Goal: Check status: Check status

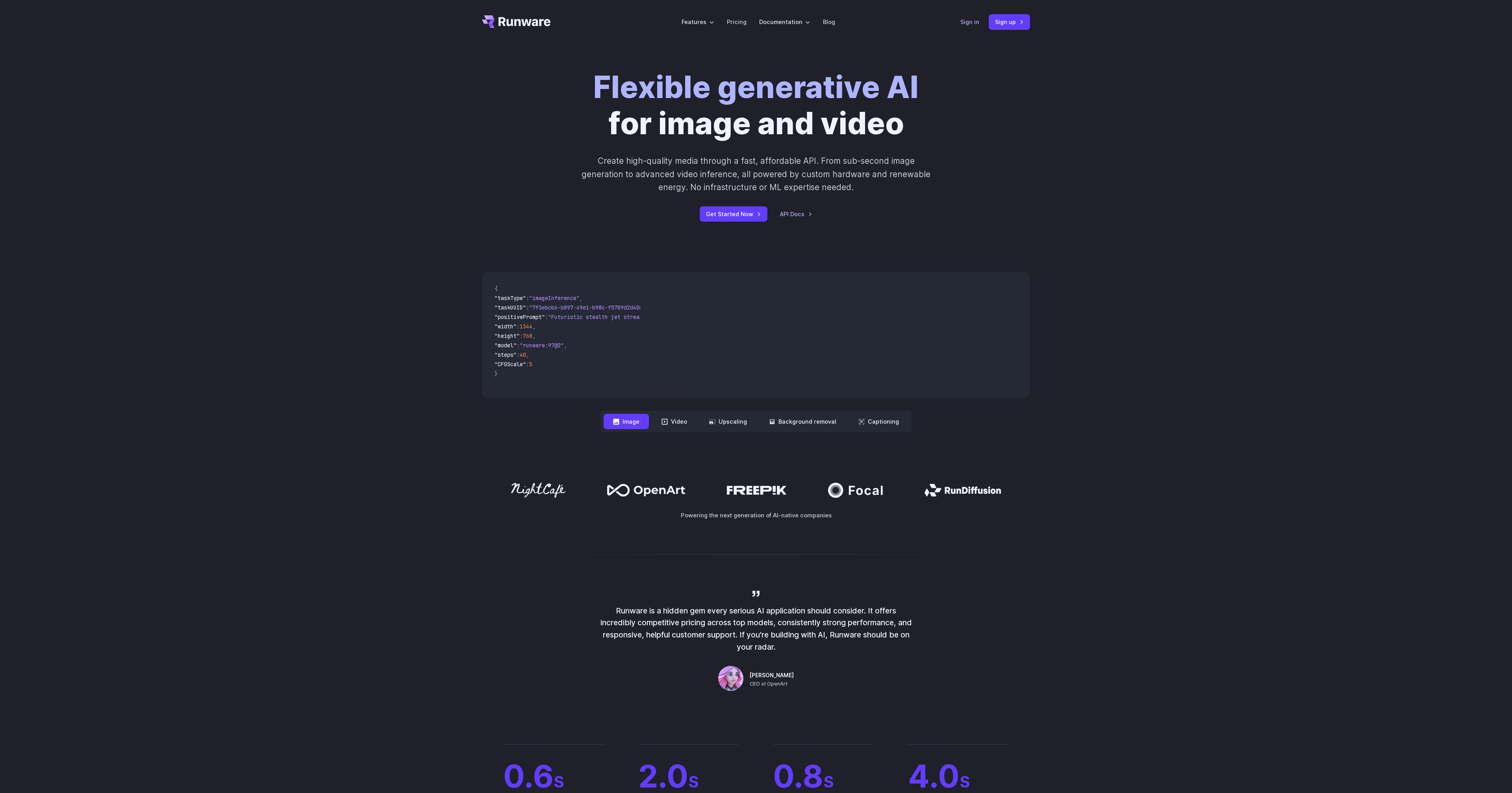
click at [973, 21] on link "Sign in" at bounding box center [970, 22] width 19 height 9
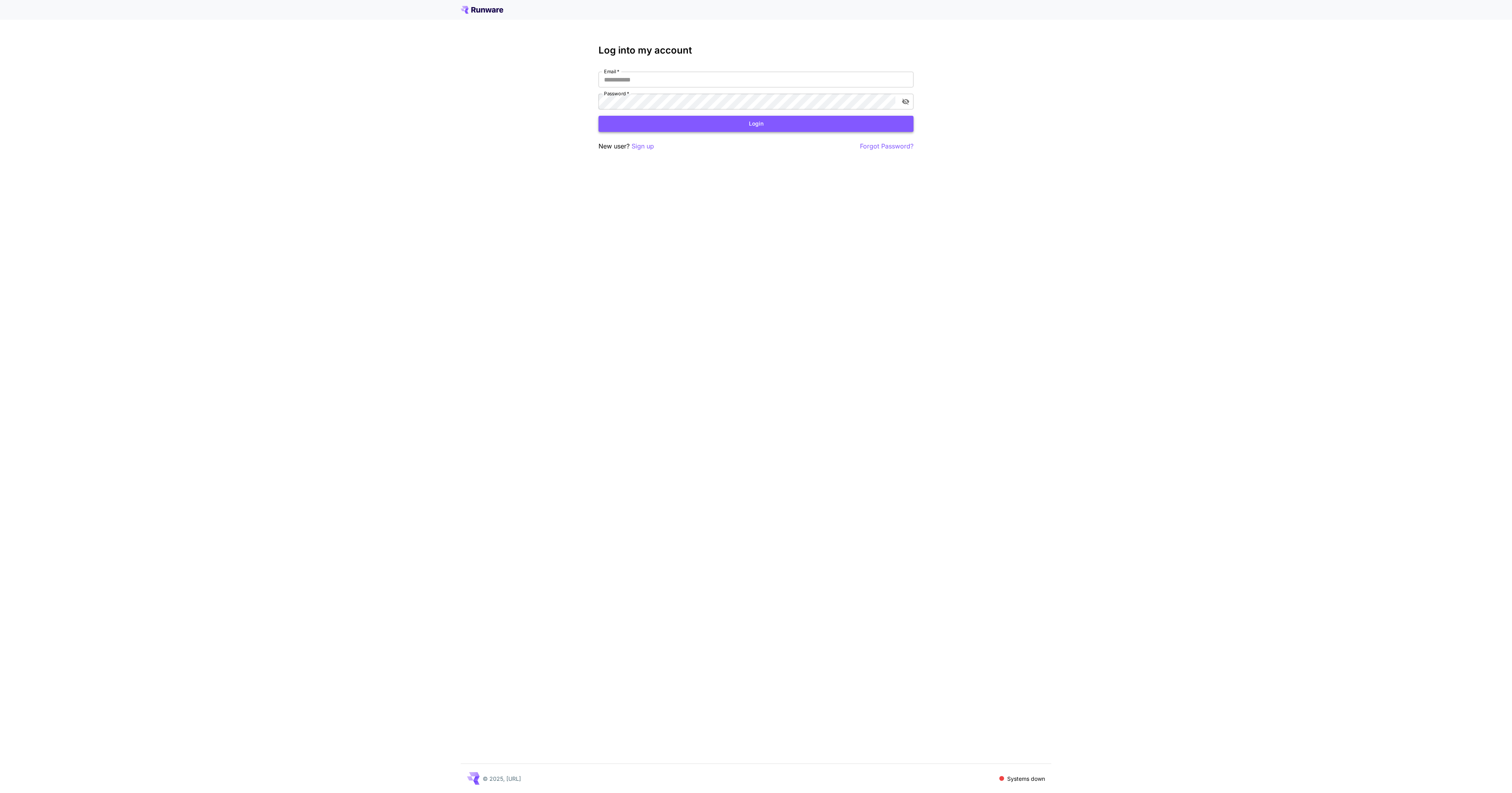
type input "**********"
click at [815, 123] on button "Login" at bounding box center [756, 124] width 315 height 16
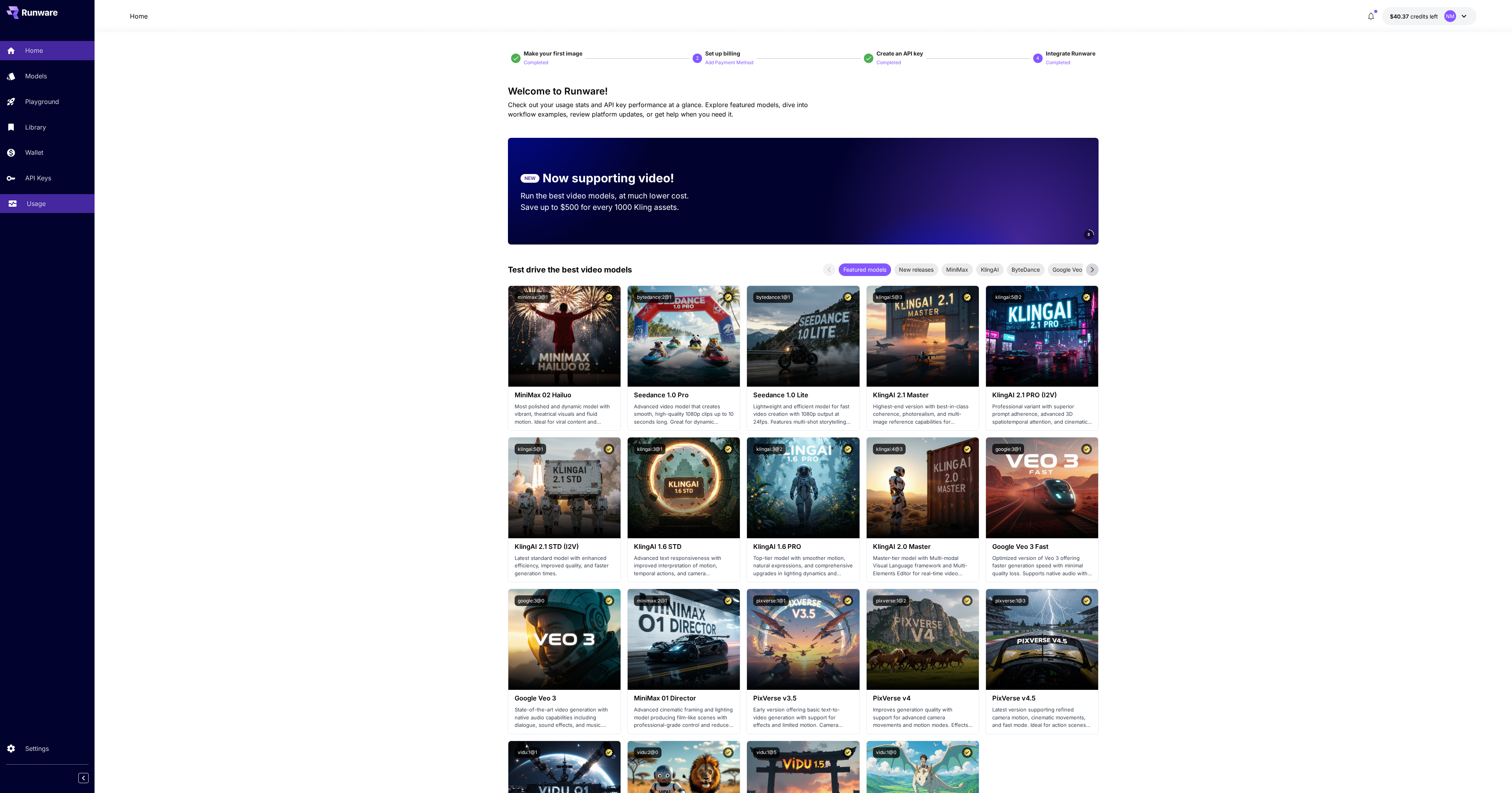
click at [53, 207] on div "Usage" at bounding box center [58, 204] width 62 height 9
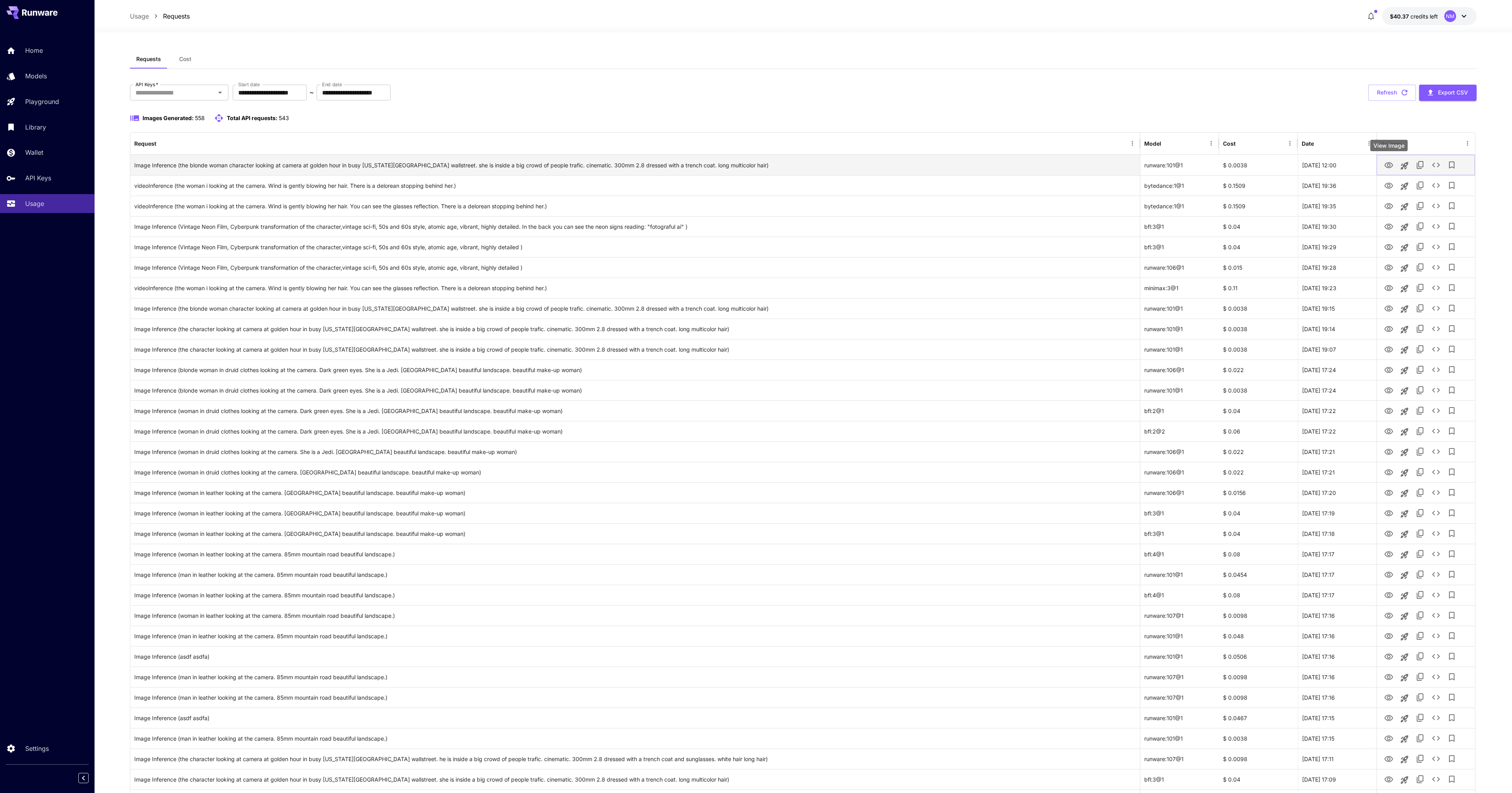
click at [1392, 166] on icon "View Image" at bounding box center [1389, 165] width 9 height 6
click at [1392, 96] on button "Refresh" at bounding box center [1392, 93] width 48 height 16
click at [1389, 96] on button "Refresh" at bounding box center [1392, 93] width 48 height 16
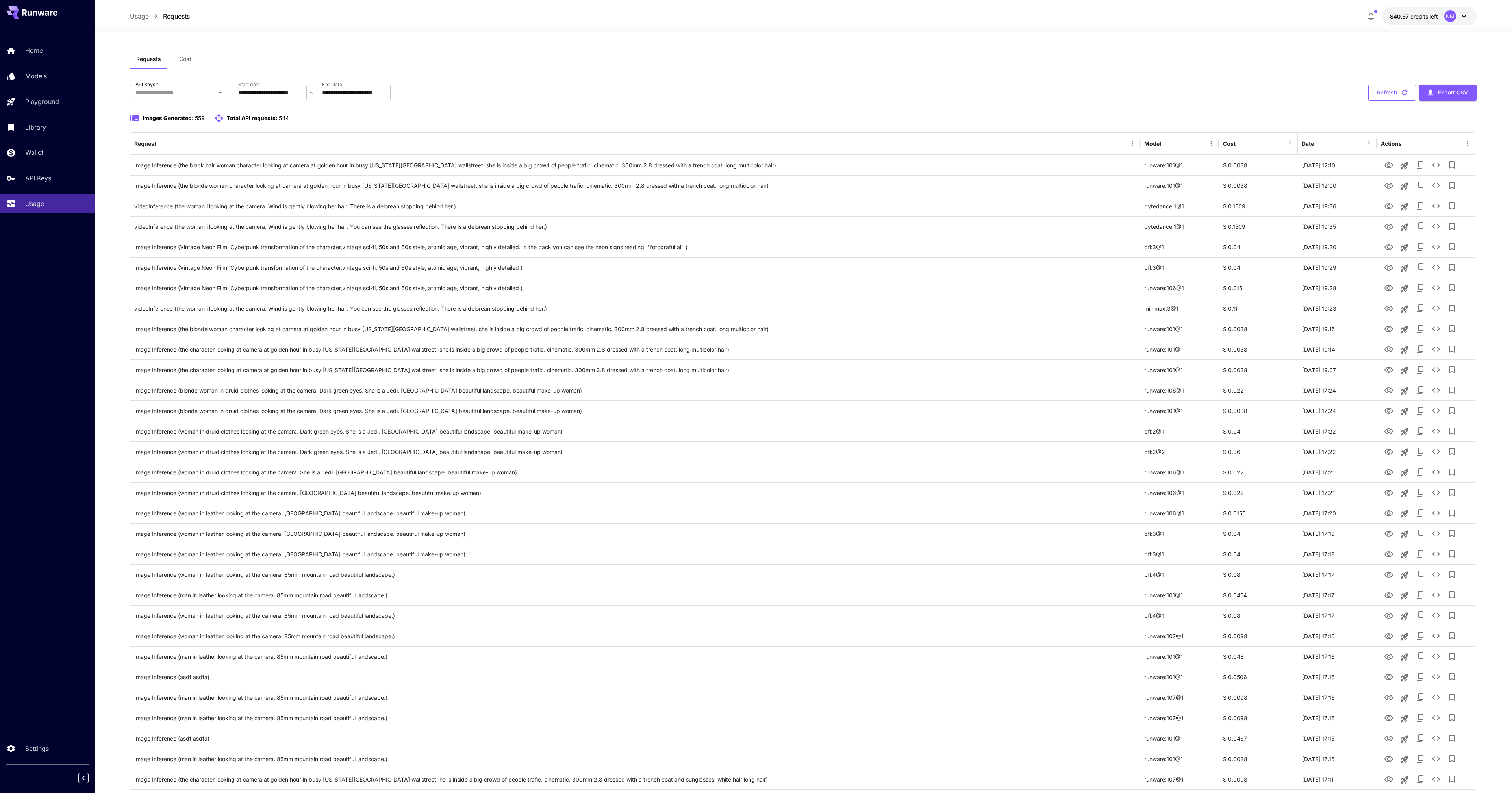
click at [1396, 96] on button "Refresh" at bounding box center [1392, 93] width 48 height 16
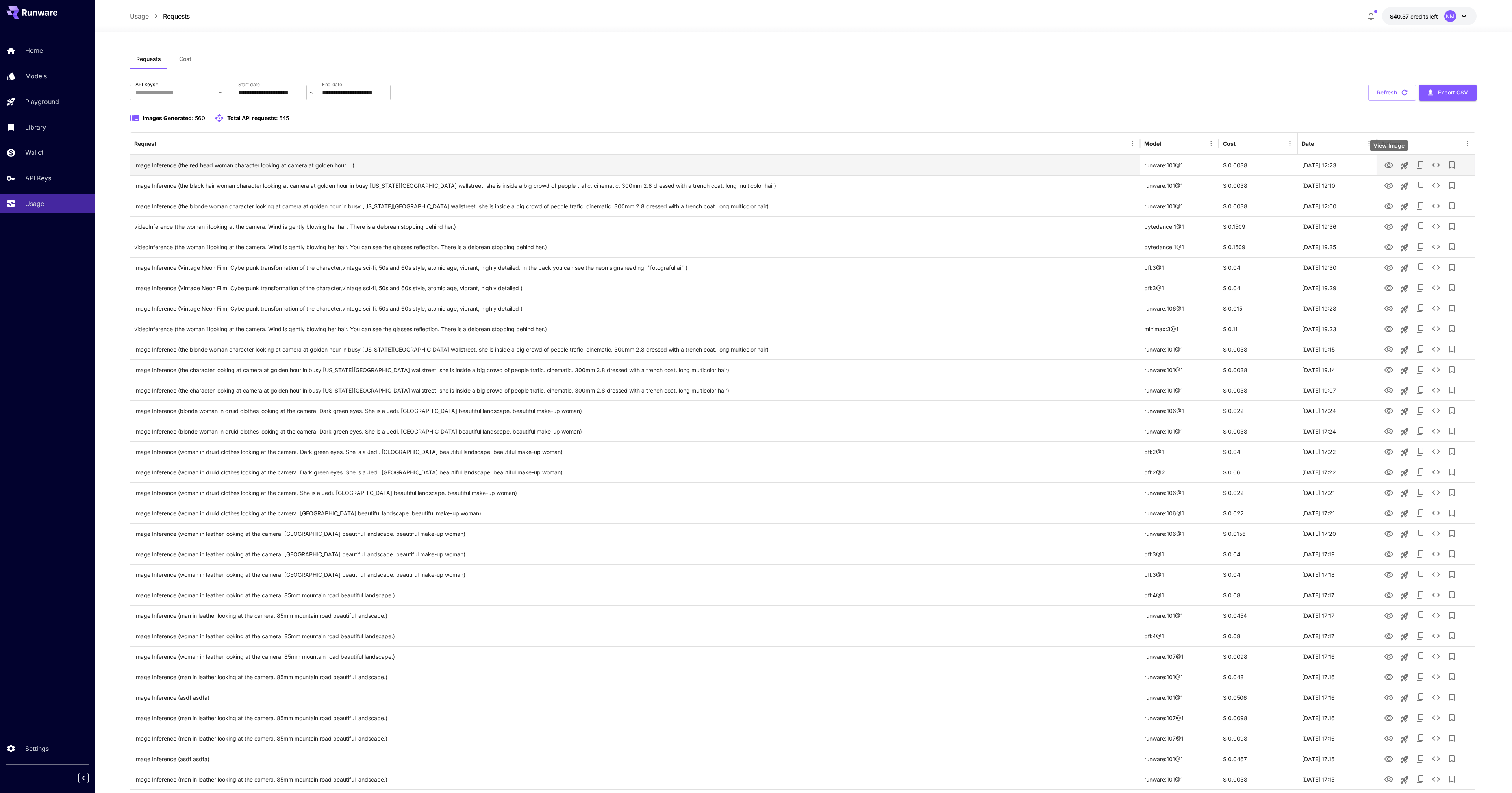
click at [1391, 164] on icon "View Image" at bounding box center [1389, 166] width 9 height 9
click at [1394, 90] on button "Refresh" at bounding box center [1392, 93] width 48 height 16
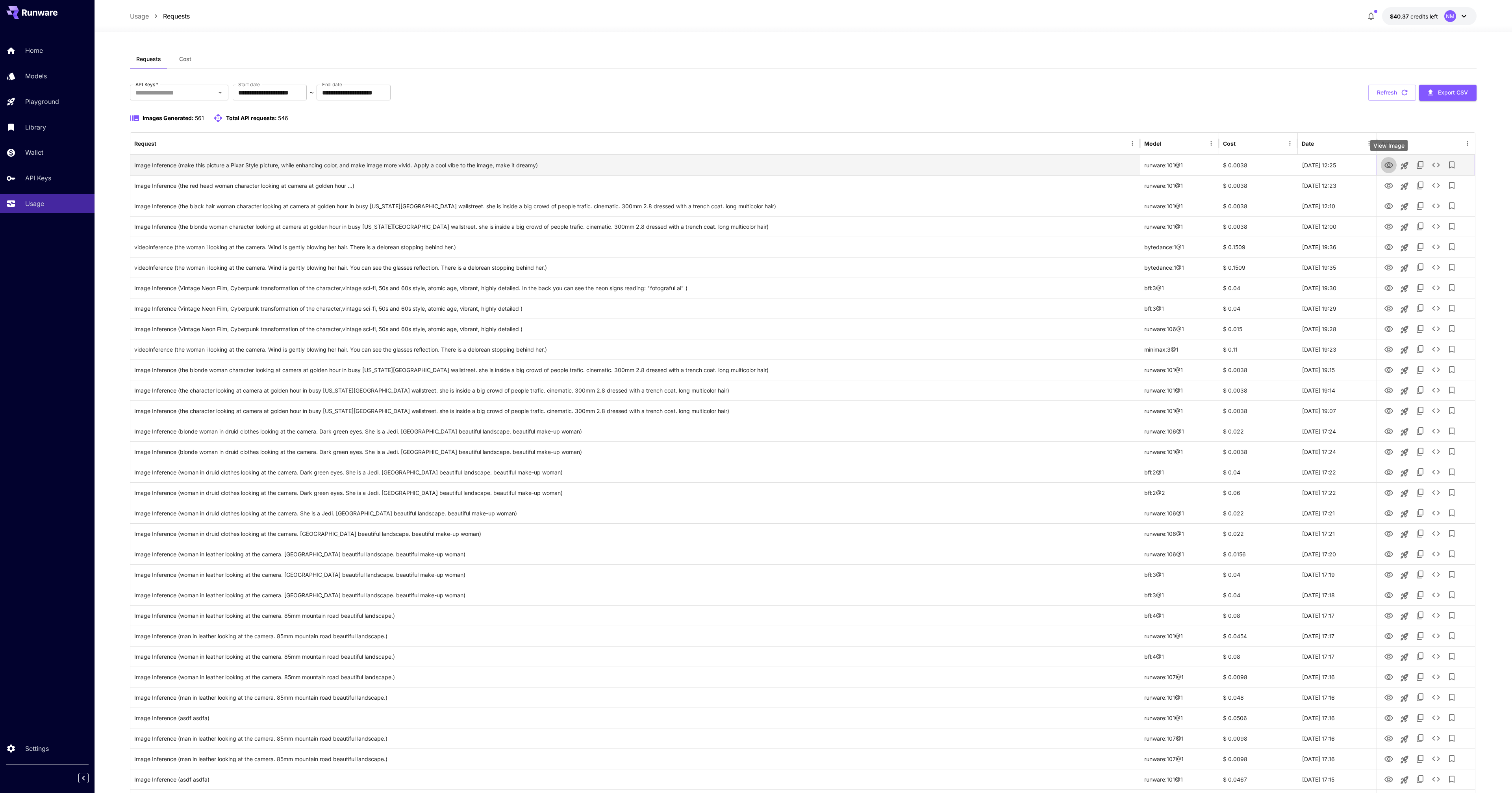
click at [1389, 168] on icon "View Image" at bounding box center [1389, 166] width 9 height 9
click at [1388, 99] on button "Refresh" at bounding box center [1392, 93] width 48 height 16
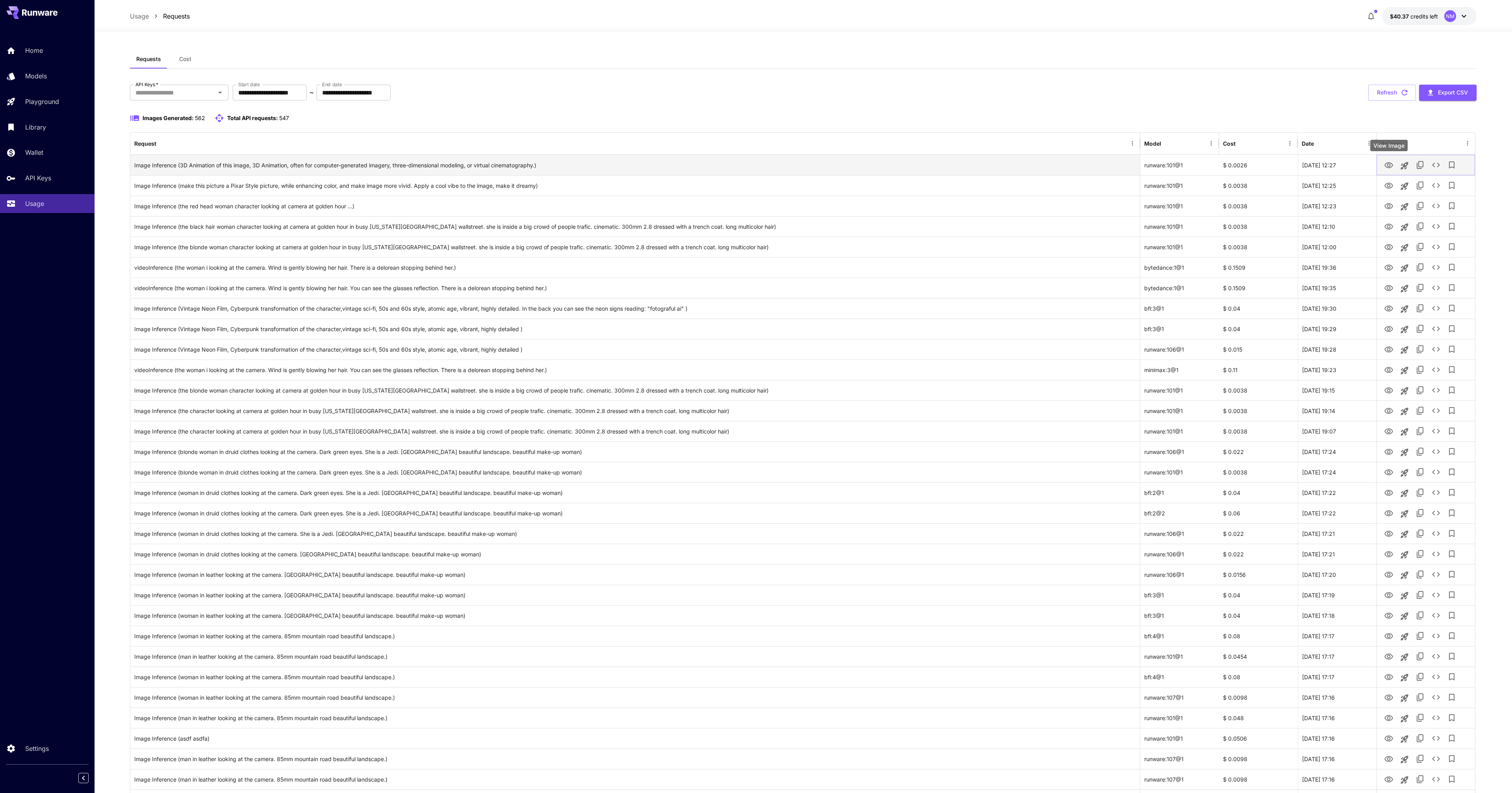
click at [1387, 166] on icon "View Image" at bounding box center [1389, 166] width 9 height 9
click at [1370, 89] on button "Refresh" at bounding box center [1392, 93] width 48 height 16
click at [1388, 163] on icon "View Image" at bounding box center [1389, 166] width 9 height 9
click at [1374, 94] on button "Refresh" at bounding box center [1392, 93] width 48 height 16
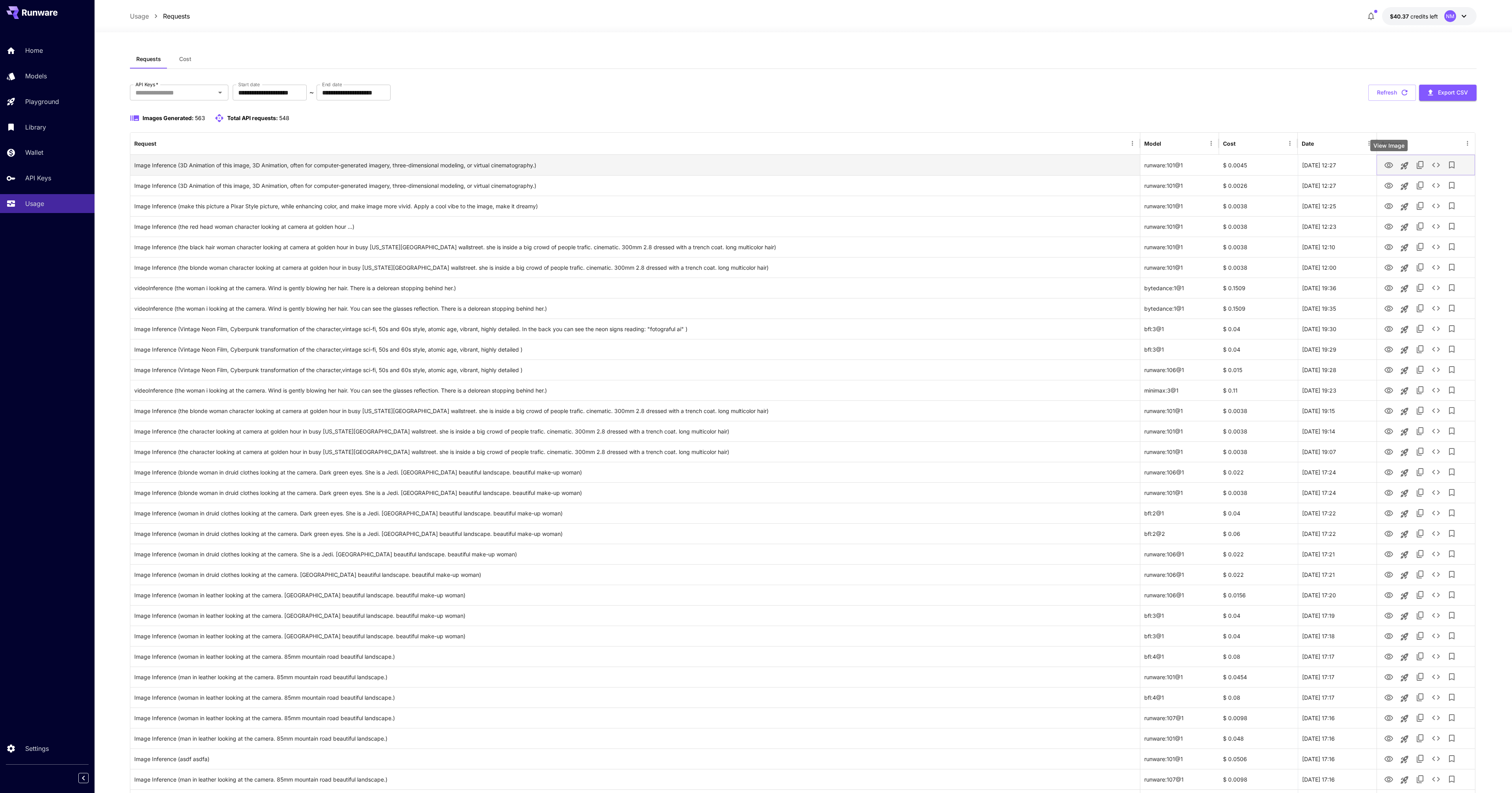
click at [1393, 168] on button "View Image" at bounding box center [1389, 165] width 16 height 16
click at [1389, 166] on icon "View Image" at bounding box center [1389, 166] width 9 height 9
click at [1382, 90] on button "Refresh" at bounding box center [1392, 93] width 48 height 16
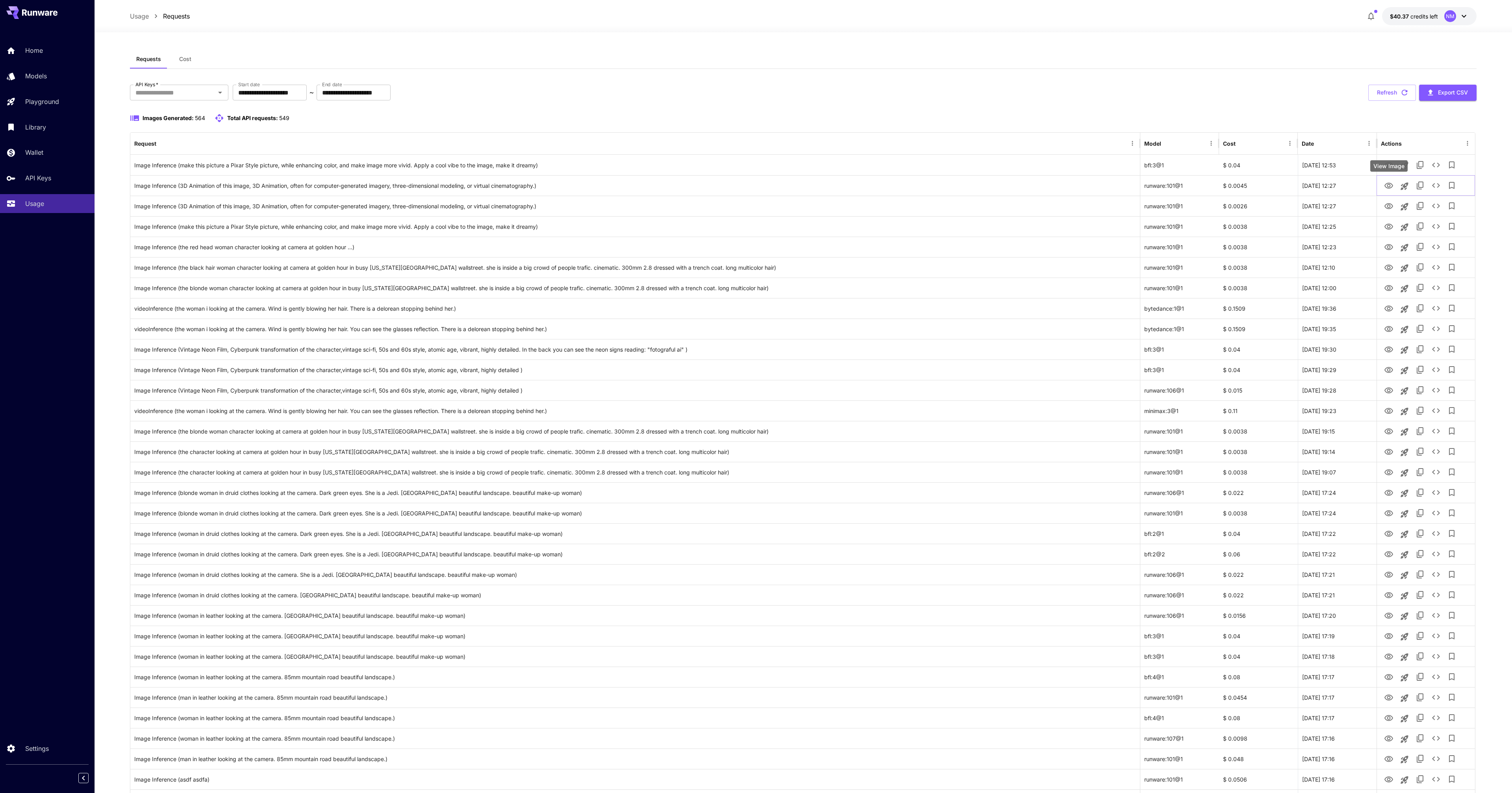
click at [1388, 168] on div "View Image" at bounding box center [1389, 166] width 38 height 11
click at [1388, 164] on icon "View Image" at bounding box center [1389, 166] width 9 height 9
click at [1387, 96] on button "Refresh" at bounding box center [1392, 93] width 48 height 16
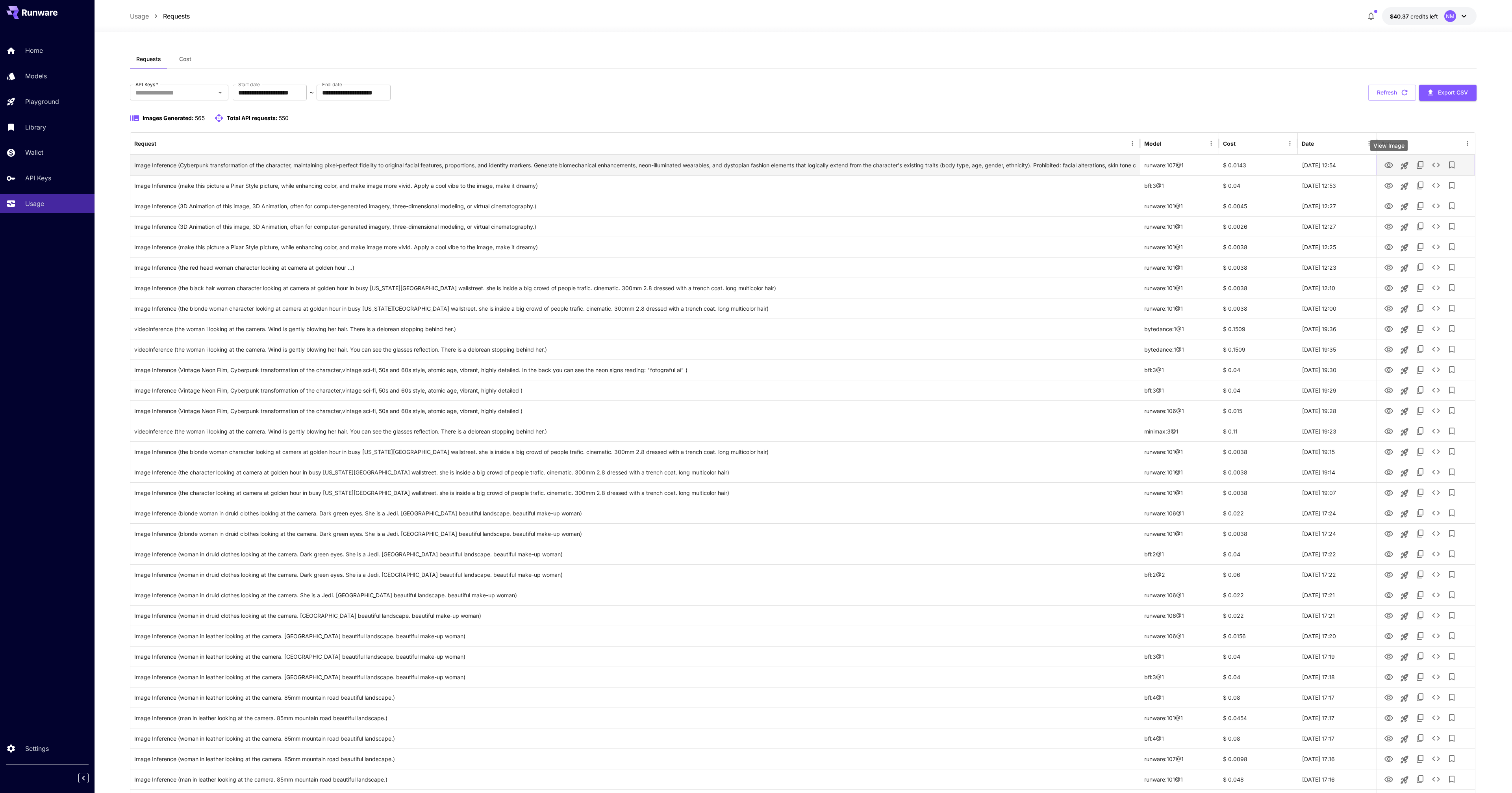
click at [1388, 169] on icon "View Image" at bounding box center [1389, 166] width 9 height 9
click at [1389, 89] on button "Refresh" at bounding box center [1392, 93] width 48 height 16
click at [1394, 94] on button "Refresh" at bounding box center [1392, 93] width 48 height 16
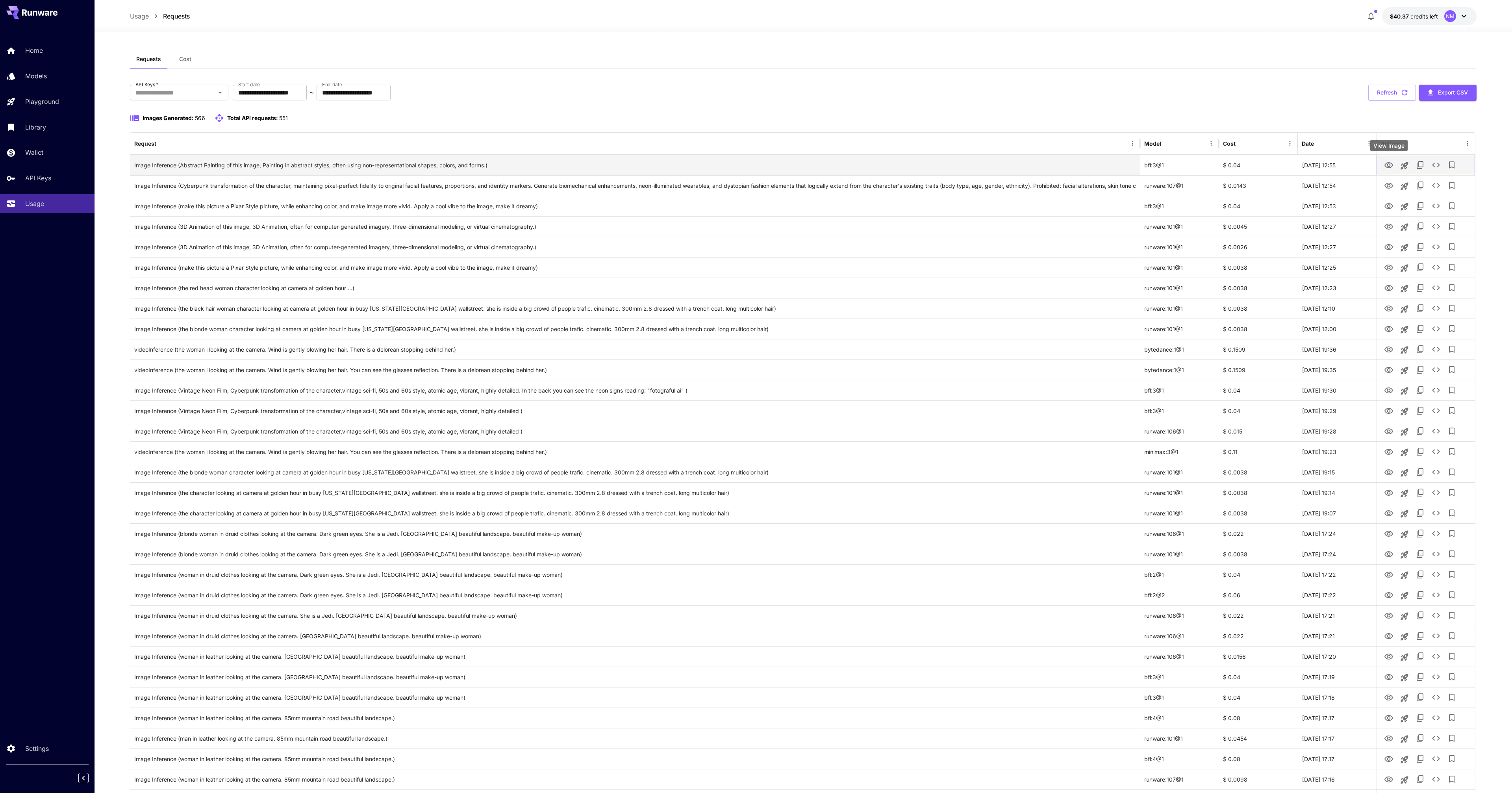
click at [1386, 163] on icon "View Image" at bounding box center [1389, 165] width 9 height 6
click at [1397, 95] on button "Refresh" at bounding box center [1392, 93] width 48 height 16
click at [1382, 93] on button "Refresh" at bounding box center [1392, 93] width 48 height 16
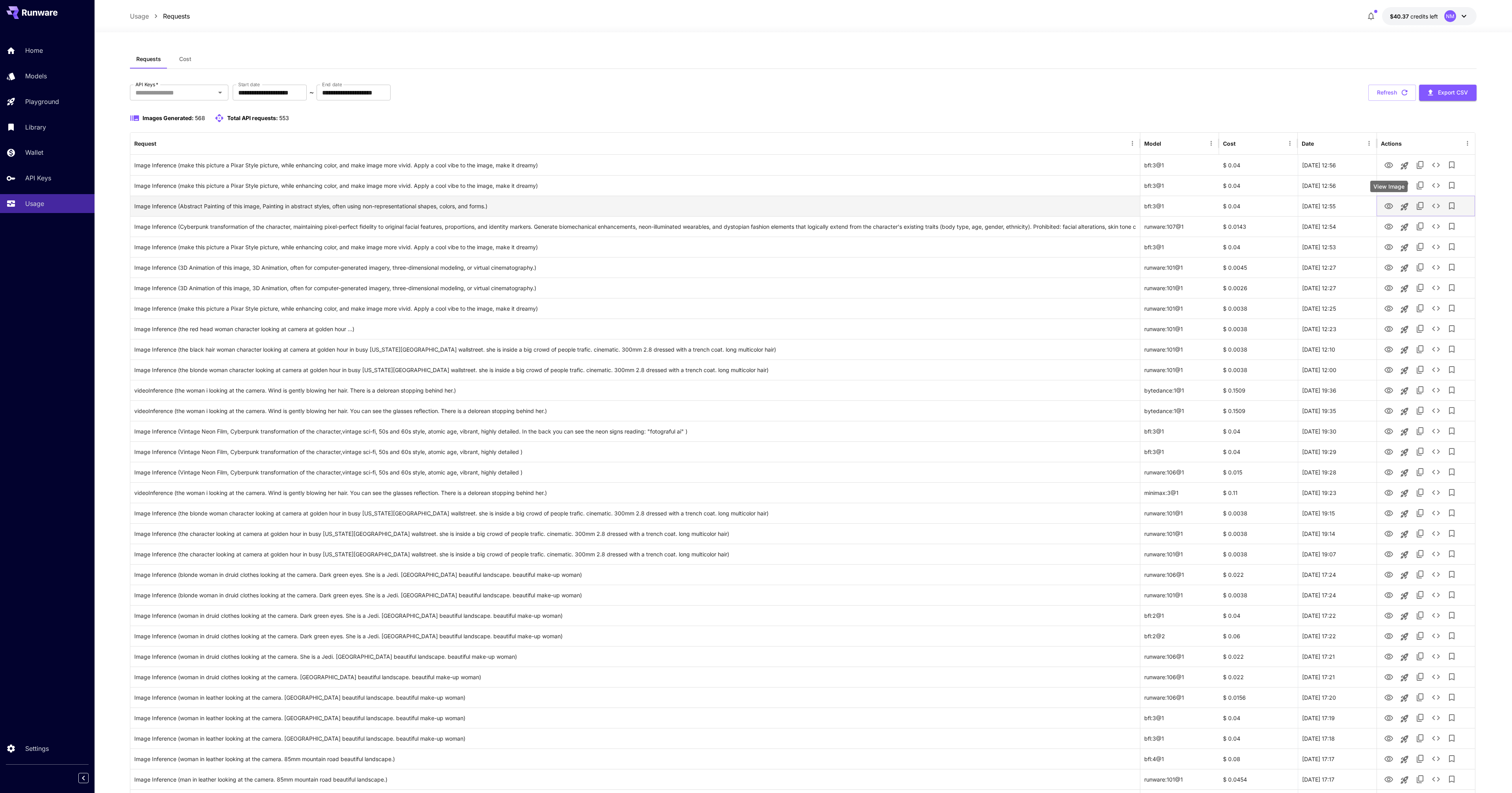
click at [1391, 203] on icon "View Image" at bounding box center [1389, 206] width 9 height 9
click at [1389, 187] on icon "View Image" at bounding box center [1389, 186] width 9 height 9
click at [1394, 117] on div "Images Generated: 568 Total API requests: 553" at bounding box center [803, 118] width 1346 height 9
click at [1389, 164] on icon "View Image" at bounding box center [1389, 165] width 9 height 6
click at [1375, 92] on button "Refresh" at bounding box center [1392, 93] width 48 height 16
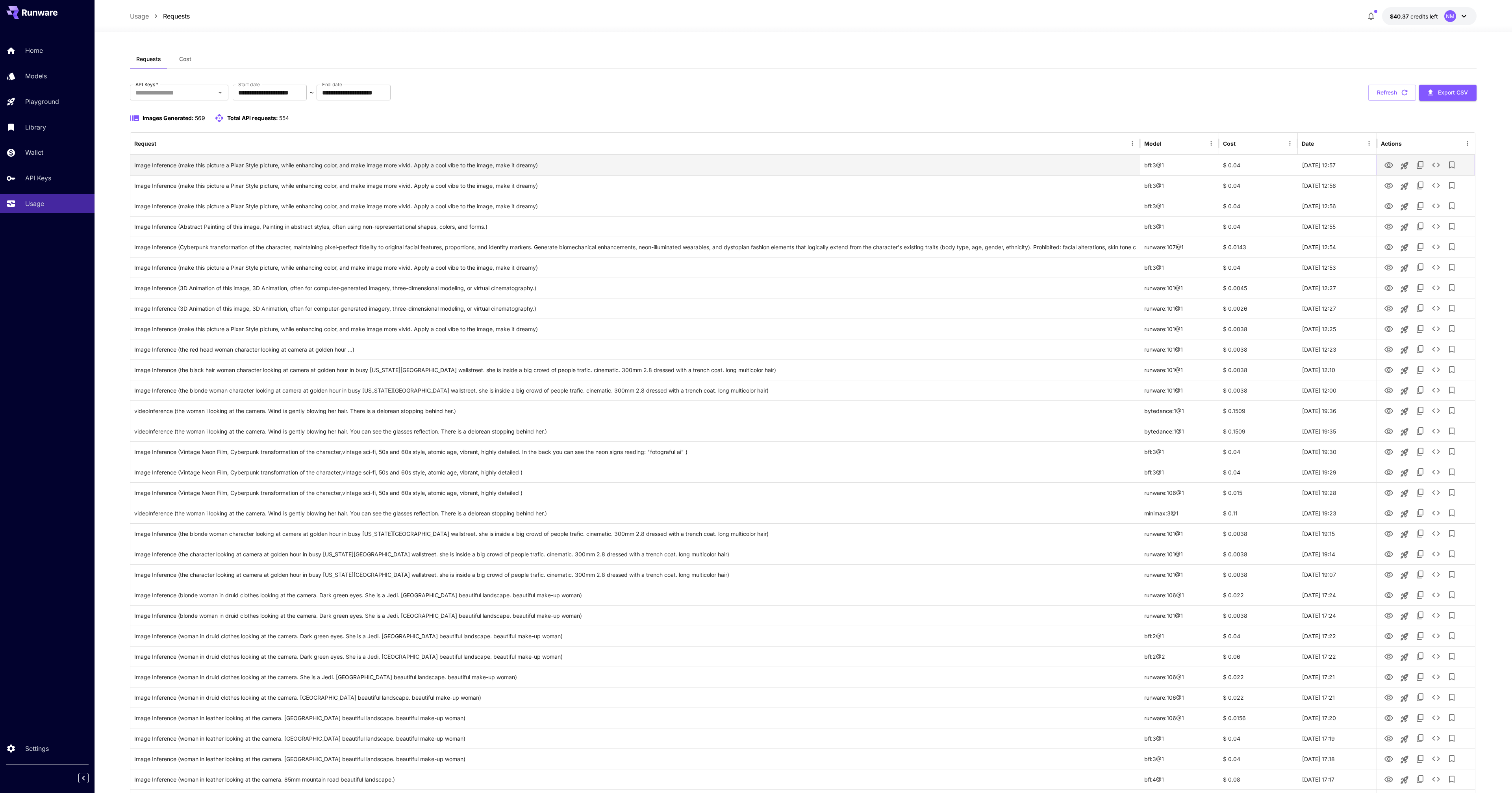
click at [1390, 167] on icon "View Image" at bounding box center [1389, 165] width 9 height 6
click at [1386, 92] on button "Refresh" at bounding box center [1392, 93] width 48 height 16
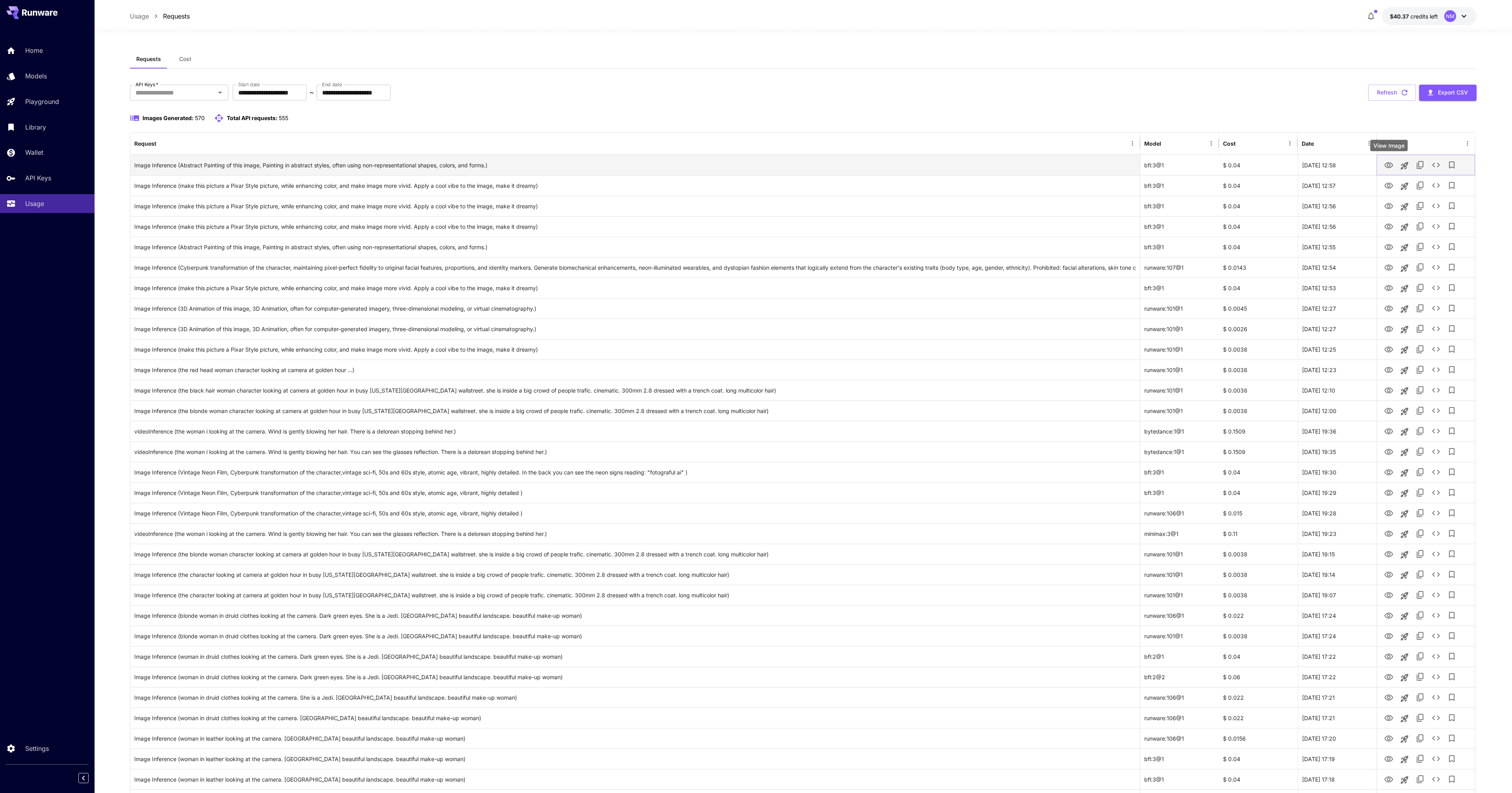
click at [1389, 164] on icon "View Image" at bounding box center [1389, 165] width 9 height 6
click at [1383, 90] on button "Refresh" at bounding box center [1392, 93] width 48 height 16
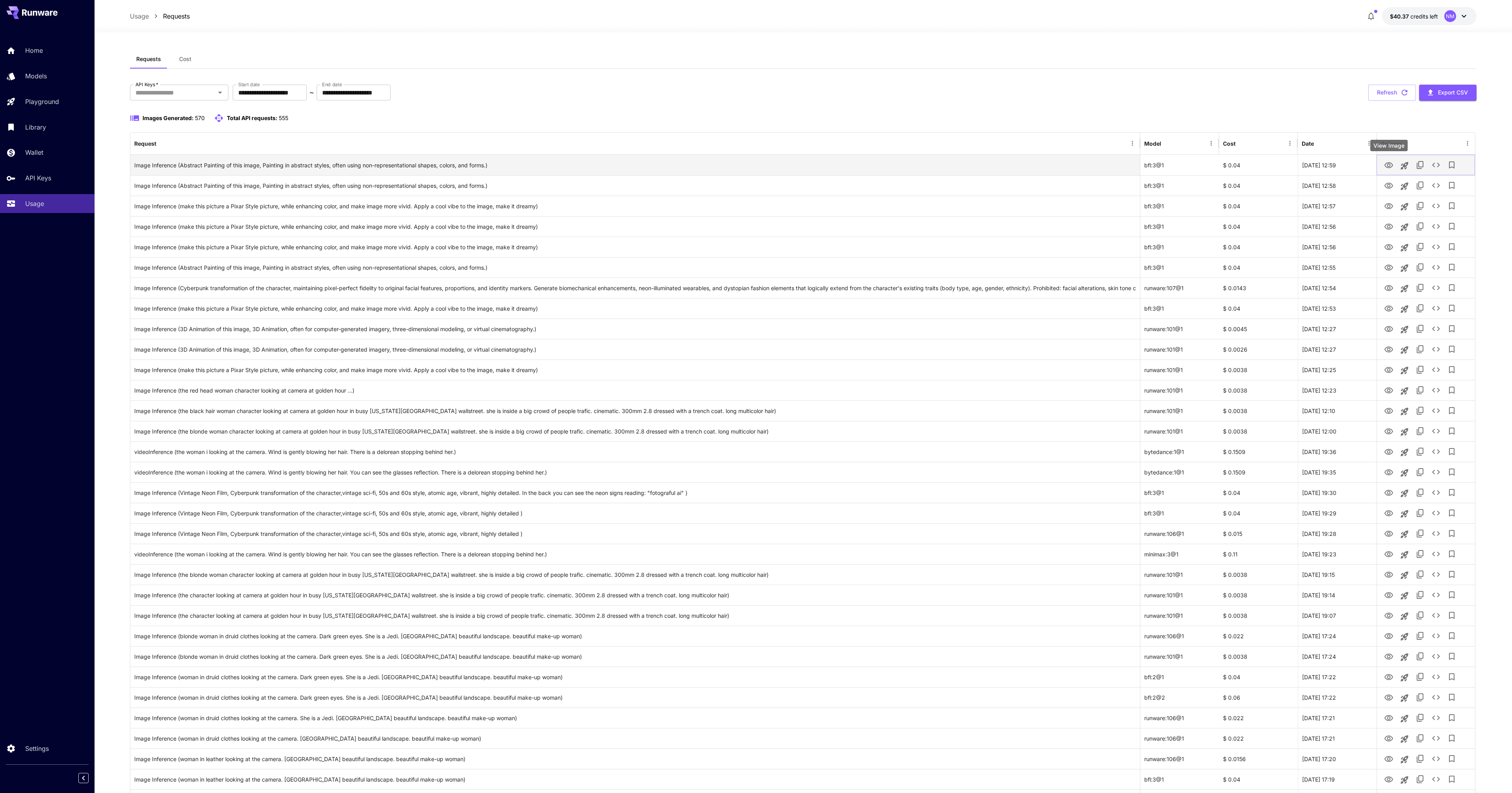
click at [1388, 164] on icon "View Image" at bounding box center [1389, 165] width 9 height 6
click at [1388, 185] on icon "View Image" at bounding box center [1389, 186] width 9 height 9
click at [1395, 95] on button "Refresh" at bounding box center [1392, 93] width 48 height 16
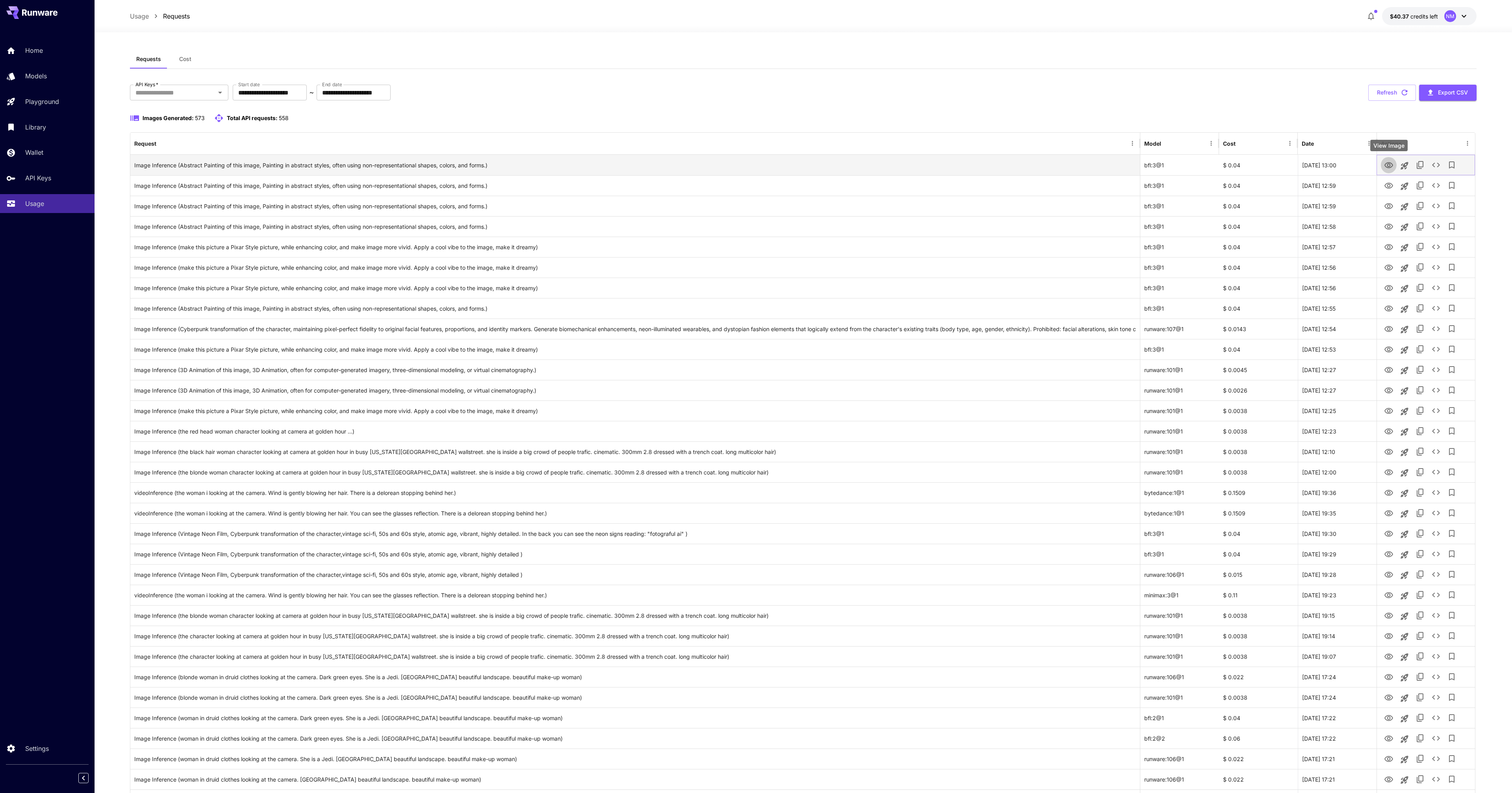
click at [1386, 163] on icon "View Image" at bounding box center [1389, 165] width 9 height 6
click at [1386, 100] on button "Refresh" at bounding box center [1392, 93] width 48 height 16
click at [1387, 166] on icon "View Image" at bounding box center [1389, 165] width 9 height 6
click at [1386, 186] on icon "View Image" at bounding box center [1389, 186] width 9 height 9
click at [1398, 94] on button "Refresh" at bounding box center [1392, 93] width 48 height 16
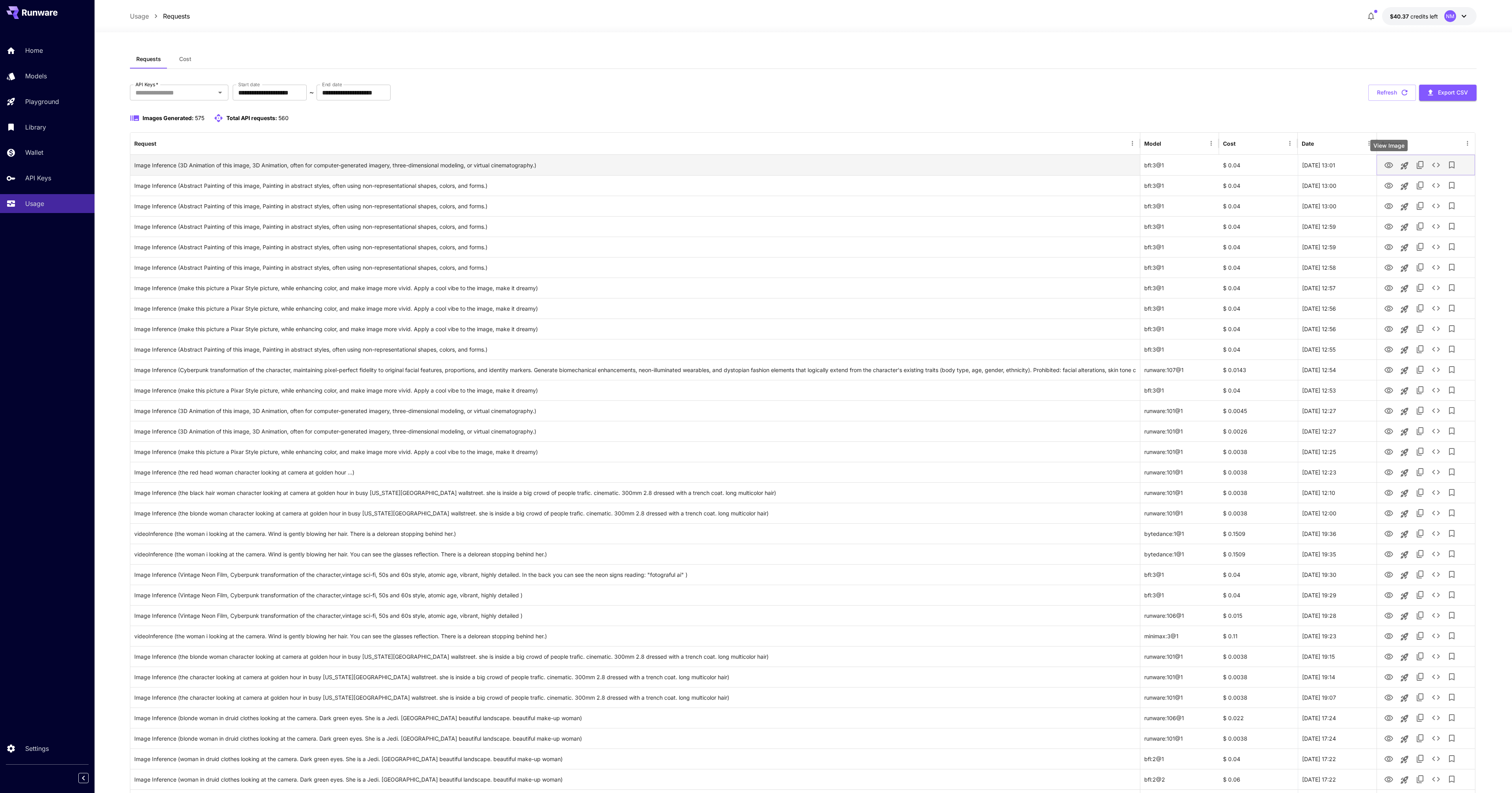
click at [1386, 162] on icon "View Image" at bounding box center [1389, 166] width 9 height 9
click at [1388, 187] on icon "View Image" at bounding box center [1389, 186] width 9 height 9
click at [1389, 205] on icon "View Image" at bounding box center [1389, 206] width 9 height 6
click at [1386, 166] on icon "View Image" at bounding box center [1389, 165] width 9 height 6
click at [1396, 95] on button "Refresh" at bounding box center [1392, 93] width 48 height 16
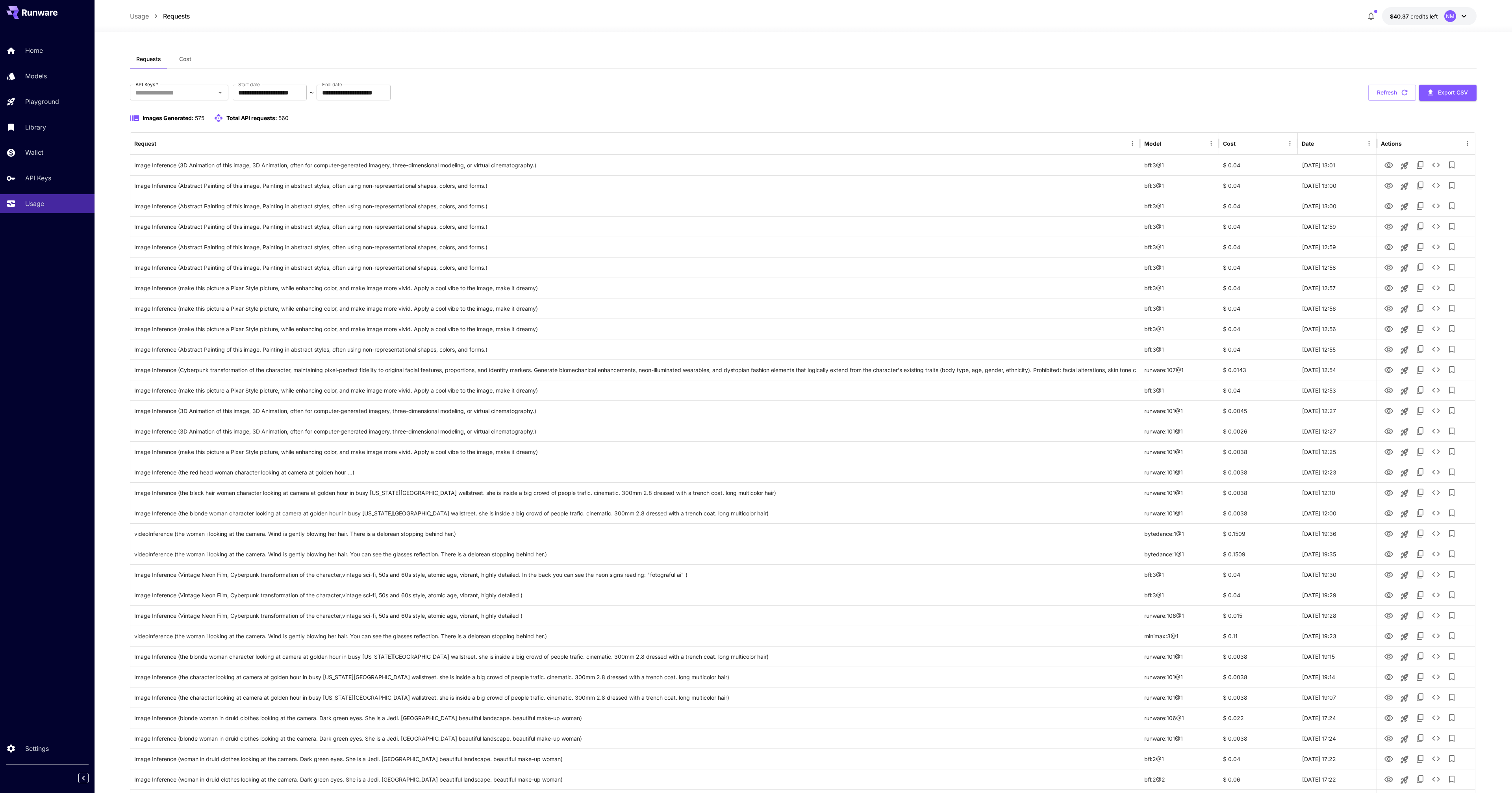
click at [1396, 95] on button "Refresh" at bounding box center [1392, 93] width 48 height 16
click at [1381, 97] on button "Refresh" at bounding box center [1392, 93] width 48 height 16
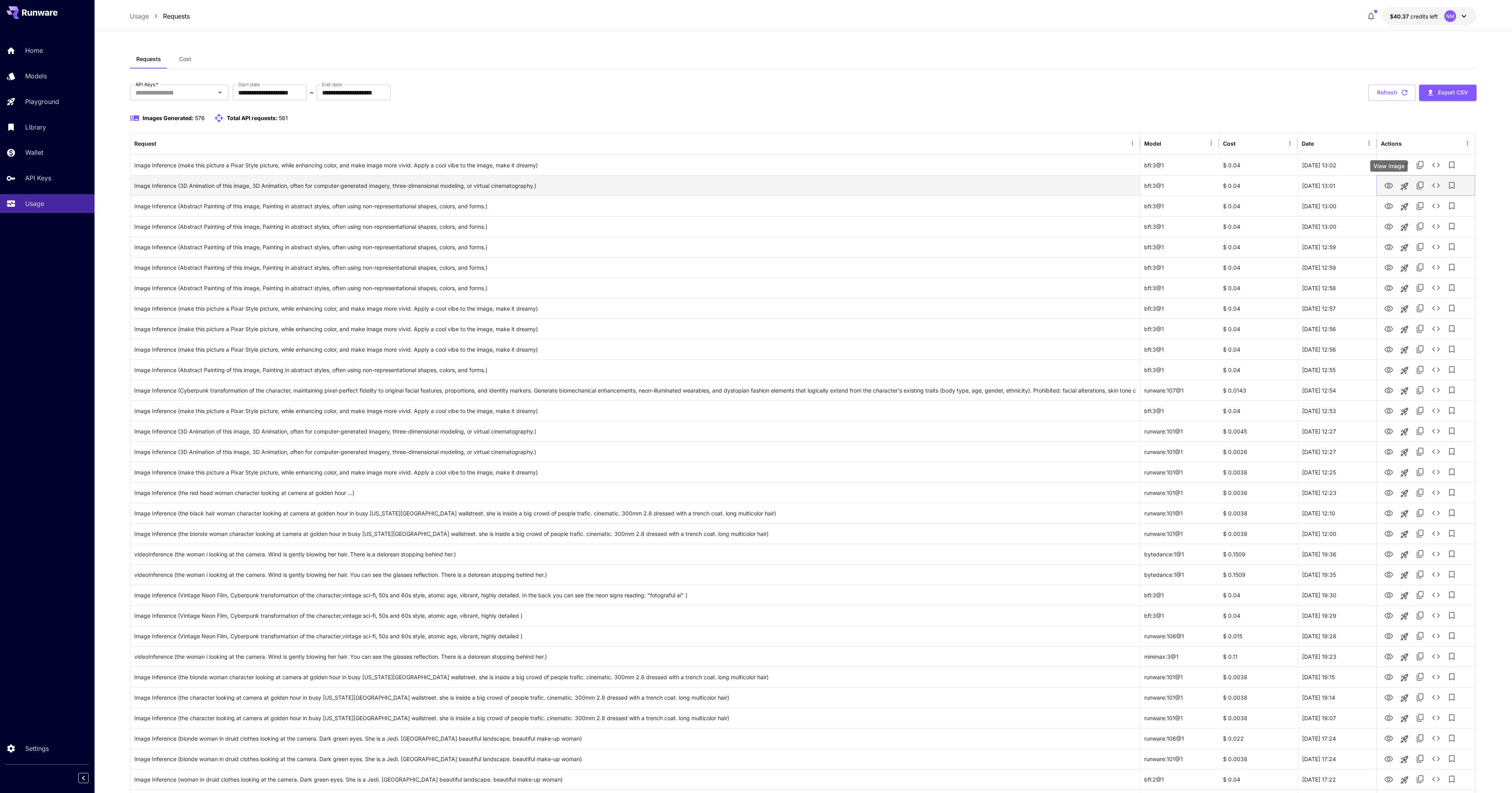
click at [1387, 185] on icon "View Image" at bounding box center [1389, 185] width 9 height 6
click at [1387, 207] on icon "View Image" at bounding box center [1389, 206] width 9 height 6
click at [1389, 168] on icon "View Image" at bounding box center [1389, 166] width 9 height 9
click at [1050, 58] on div "Requests Cost" at bounding box center [803, 59] width 1346 height 19
click at [1390, 95] on button "Refresh" at bounding box center [1392, 93] width 48 height 16
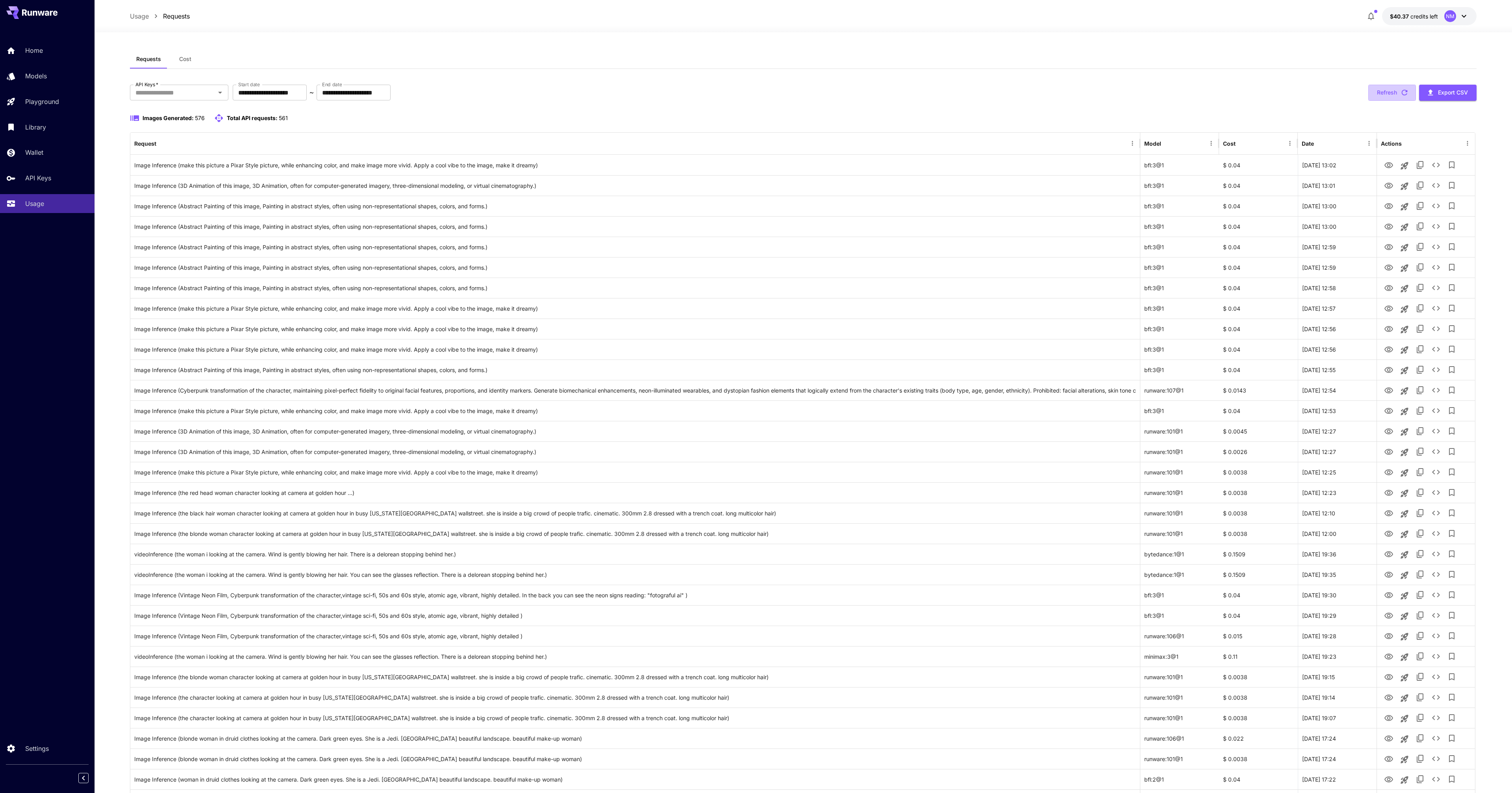
click at [1389, 95] on button "Refresh" at bounding box center [1392, 93] width 48 height 16
click at [1391, 100] on button "Refresh" at bounding box center [1392, 93] width 48 height 16
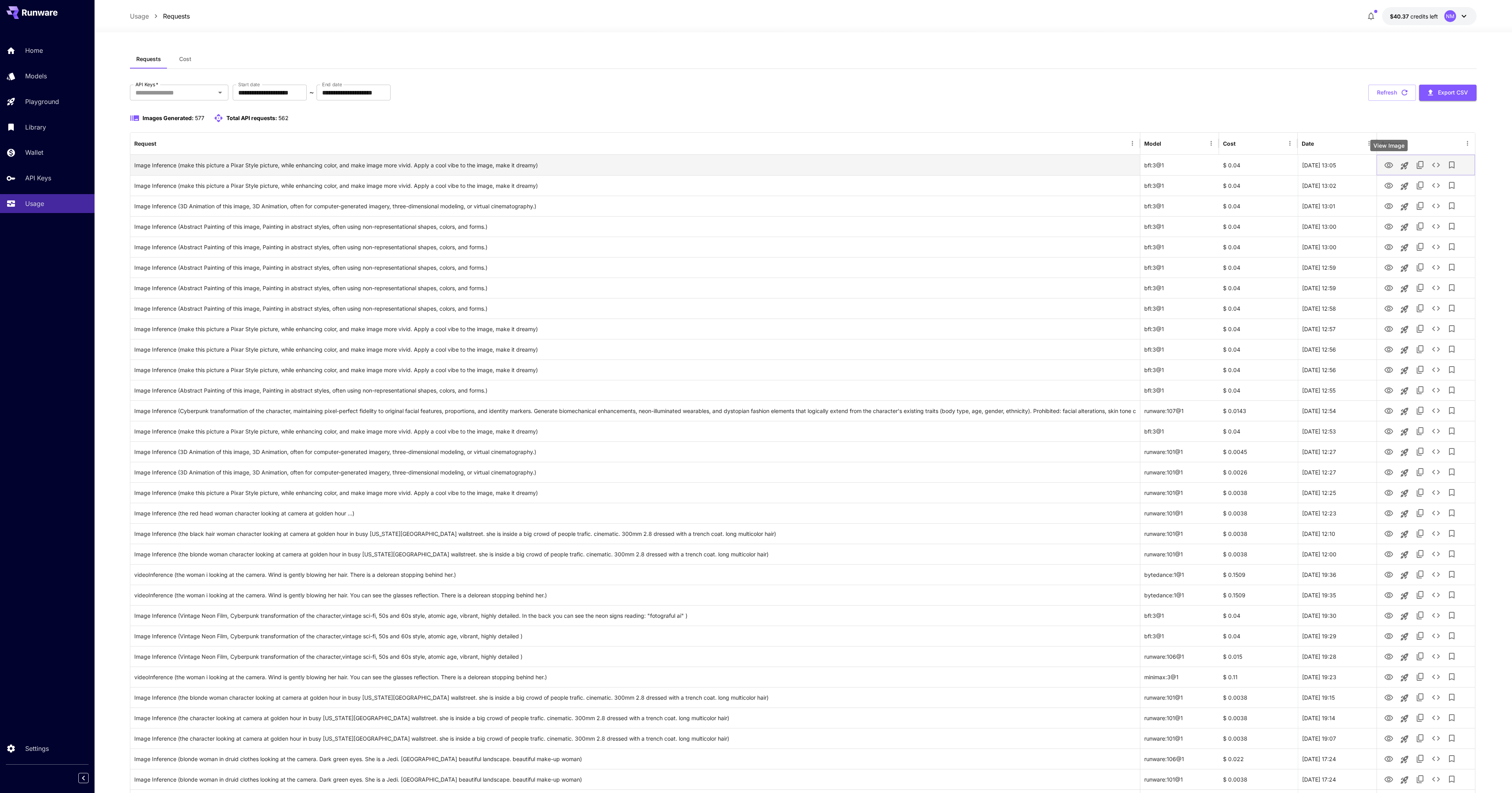
click at [1388, 164] on icon "View Image" at bounding box center [1389, 165] width 9 height 6
click at [1396, 94] on button "Refresh" at bounding box center [1392, 93] width 48 height 16
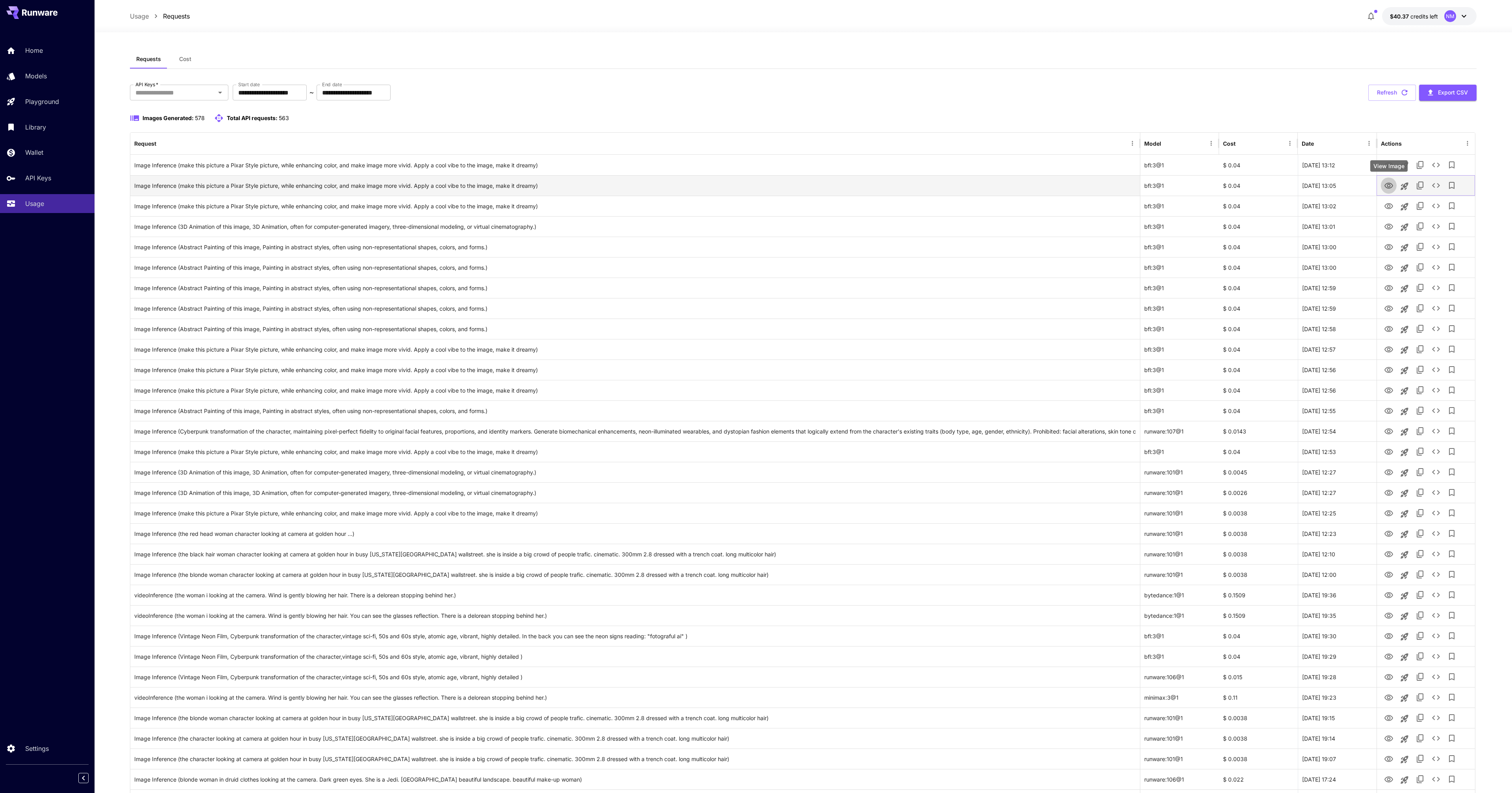
click at [1389, 186] on icon "View Image" at bounding box center [1389, 186] width 9 height 9
click at [1388, 167] on icon "View Image" at bounding box center [1389, 166] width 9 height 9
click at [1386, 97] on button "Refresh" at bounding box center [1392, 93] width 48 height 16
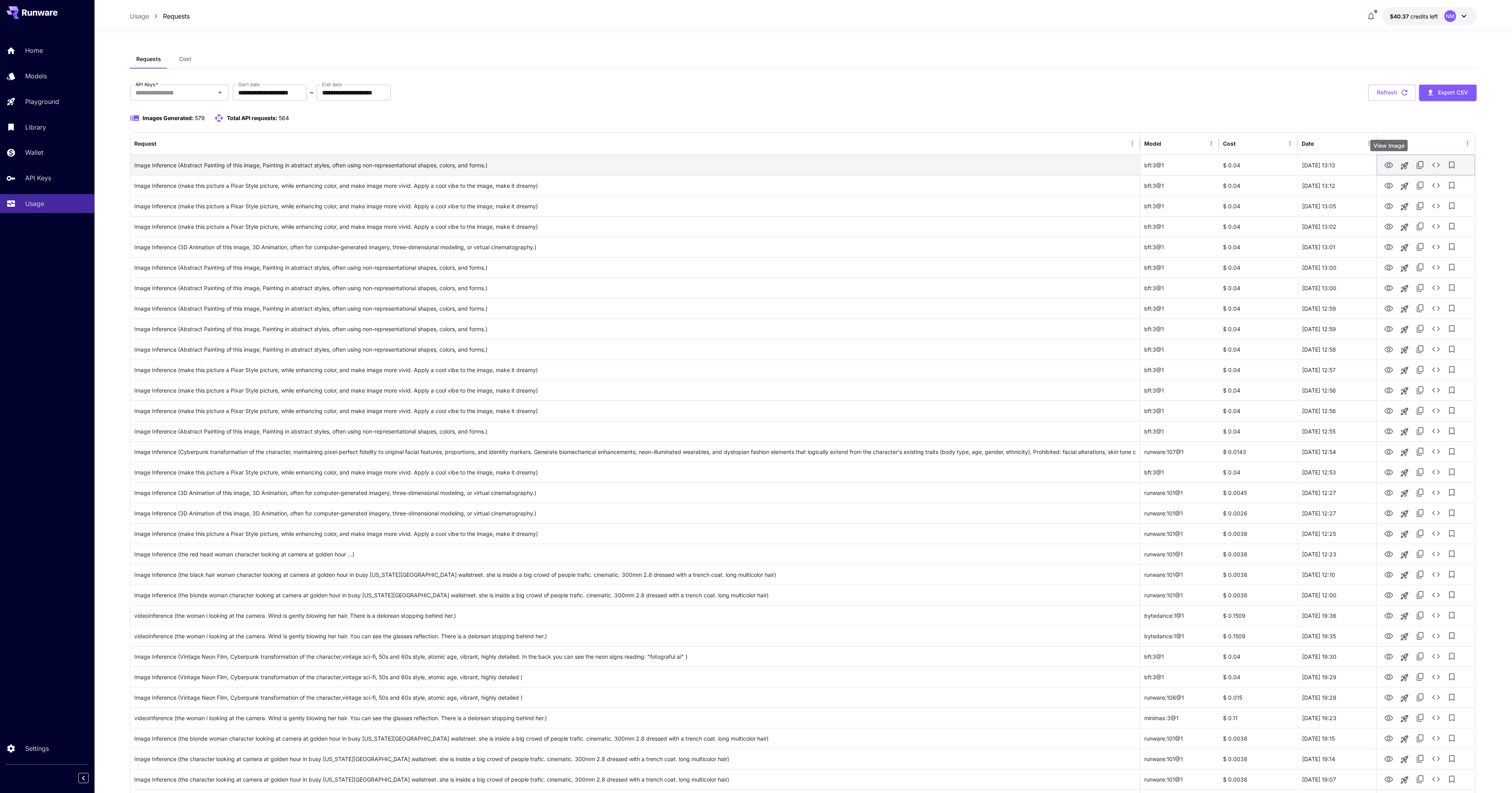
click at [1389, 166] on icon "View Image" at bounding box center [1389, 165] width 9 height 6
click at [1395, 96] on button "Refresh" at bounding box center [1392, 93] width 48 height 16
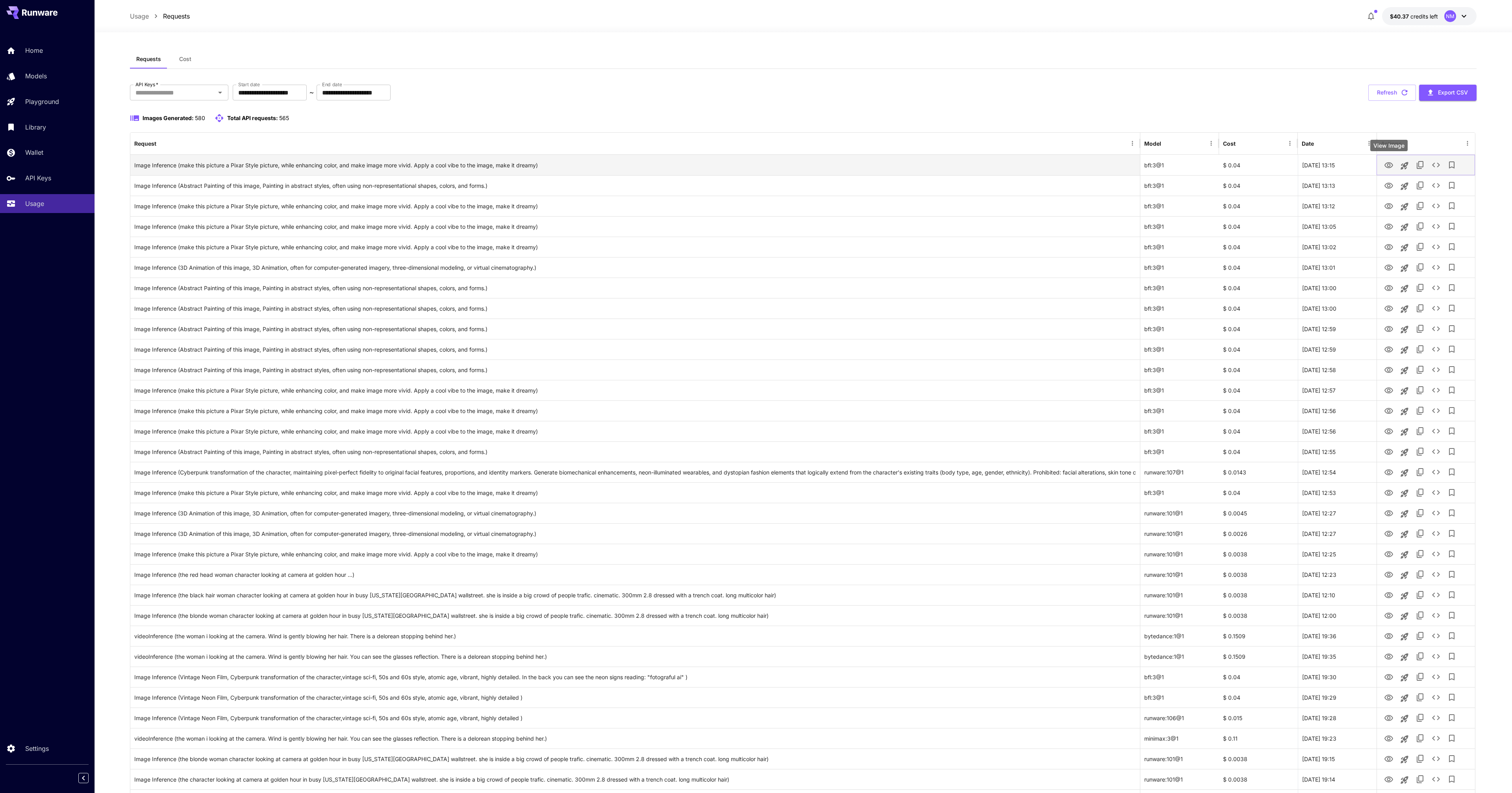
click at [1386, 167] on icon "View Image" at bounding box center [1389, 165] width 9 height 6
click at [1398, 92] on button "Refresh" at bounding box center [1392, 93] width 48 height 16
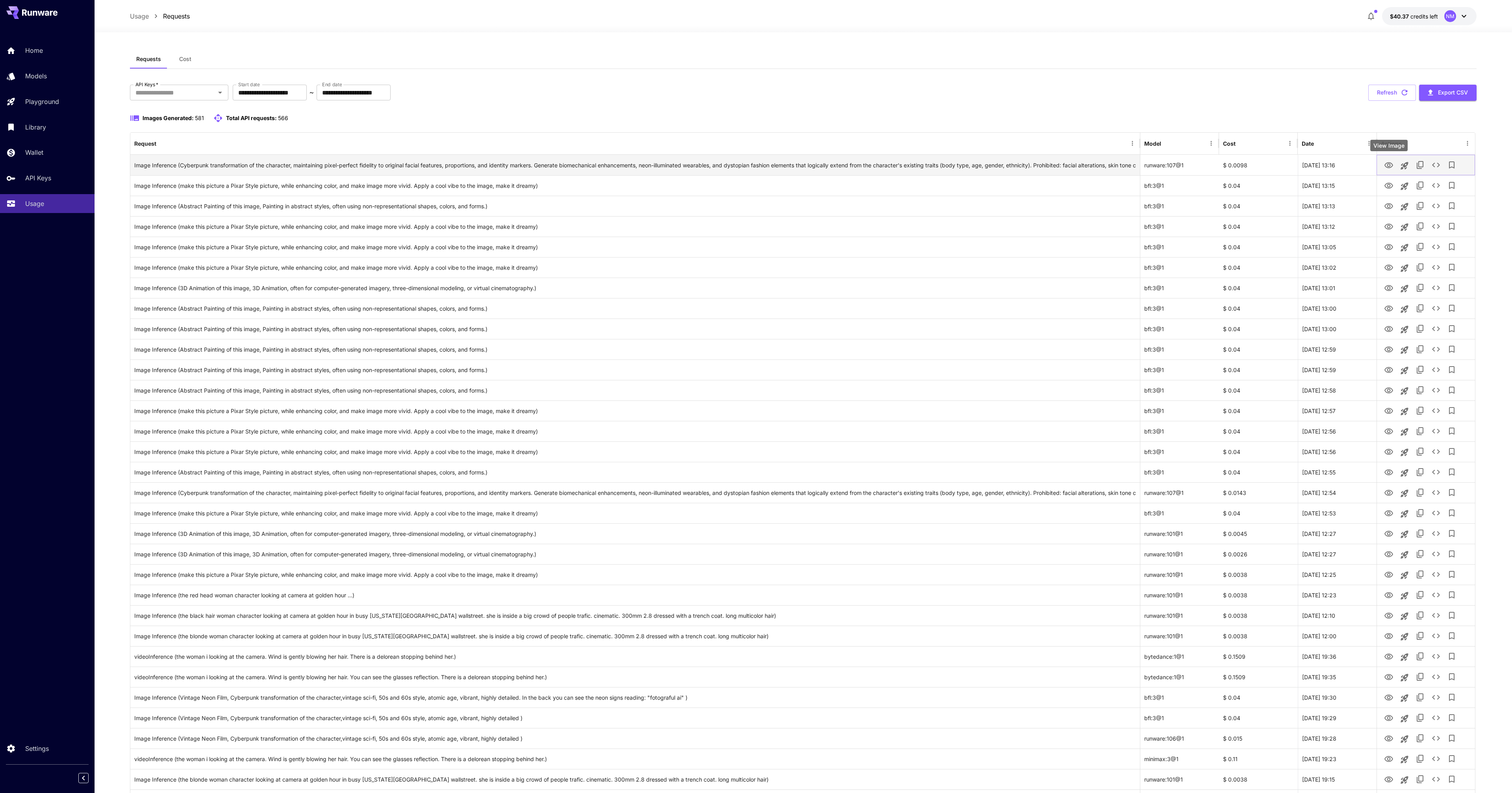
click at [1391, 167] on icon "View Image" at bounding box center [1389, 165] width 9 height 6
click at [1391, 90] on button "Refresh" at bounding box center [1392, 93] width 48 height 16
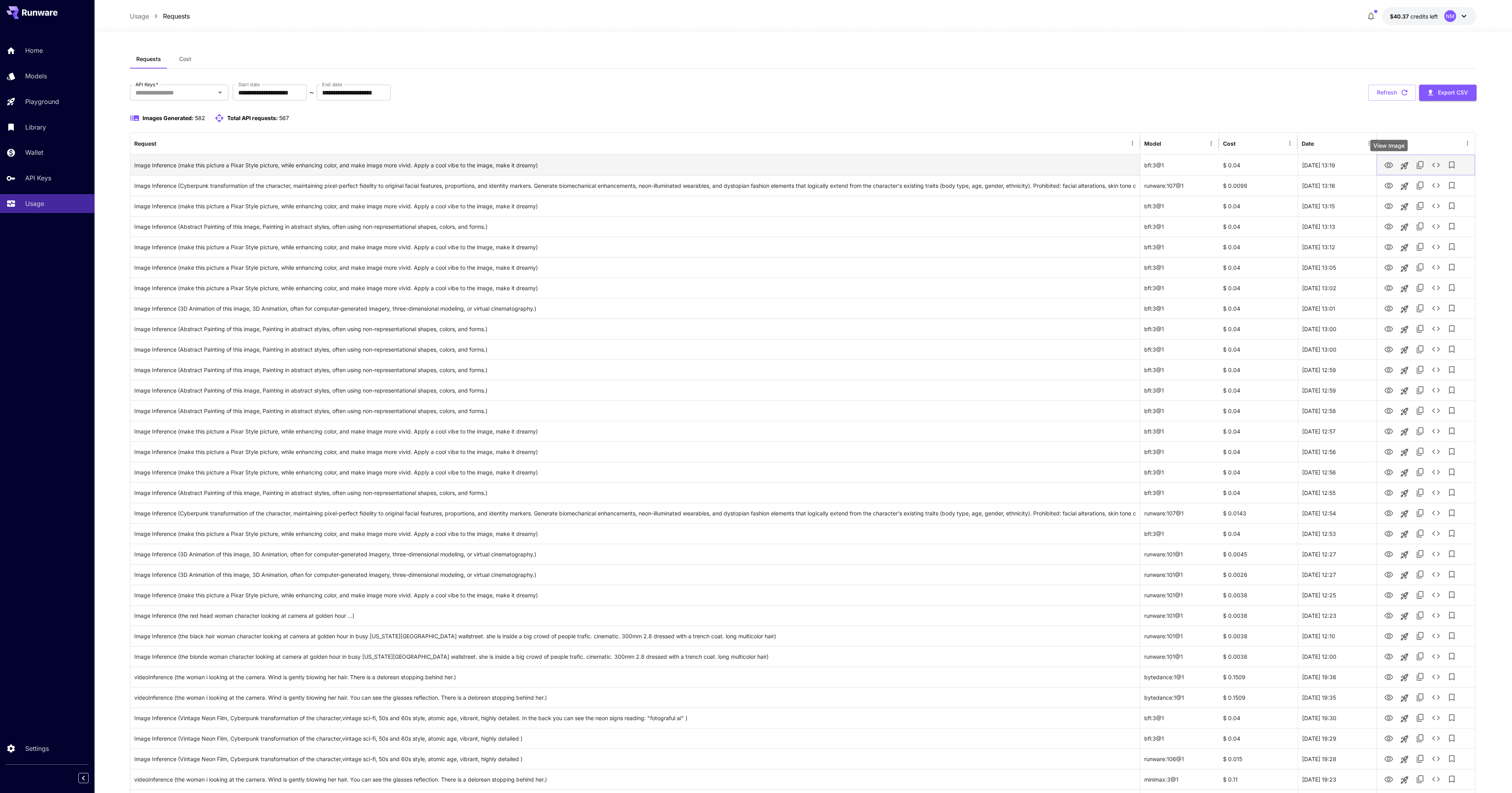
click at [1389, 163] on icon "View Image" at bounding box center [1389, 165] width 9 height 6
click at [1394, 93] on button "Refresh" at bounding box center [1392, 93] width 48 height 16
click at [1405, 95] on icon "button" at bounding box center [1405, 93] width 6 height 6
click at [1388, 166] on icon "View Image" at bounding box center [1389, 165] width 9 height 6
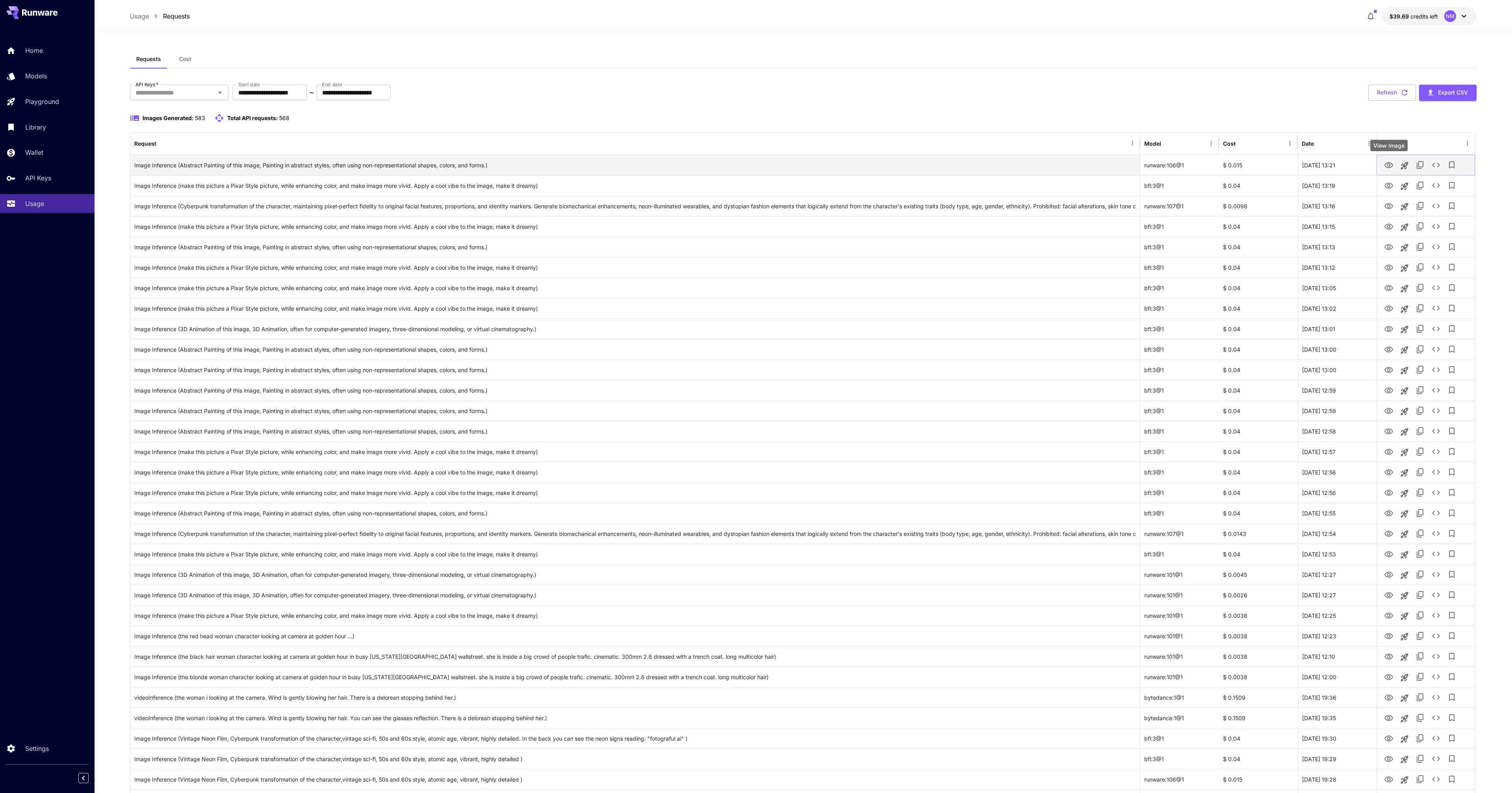
click at [1389, 168] on icon "View Image" at bounding box center [1389, 166] width 9 height 9
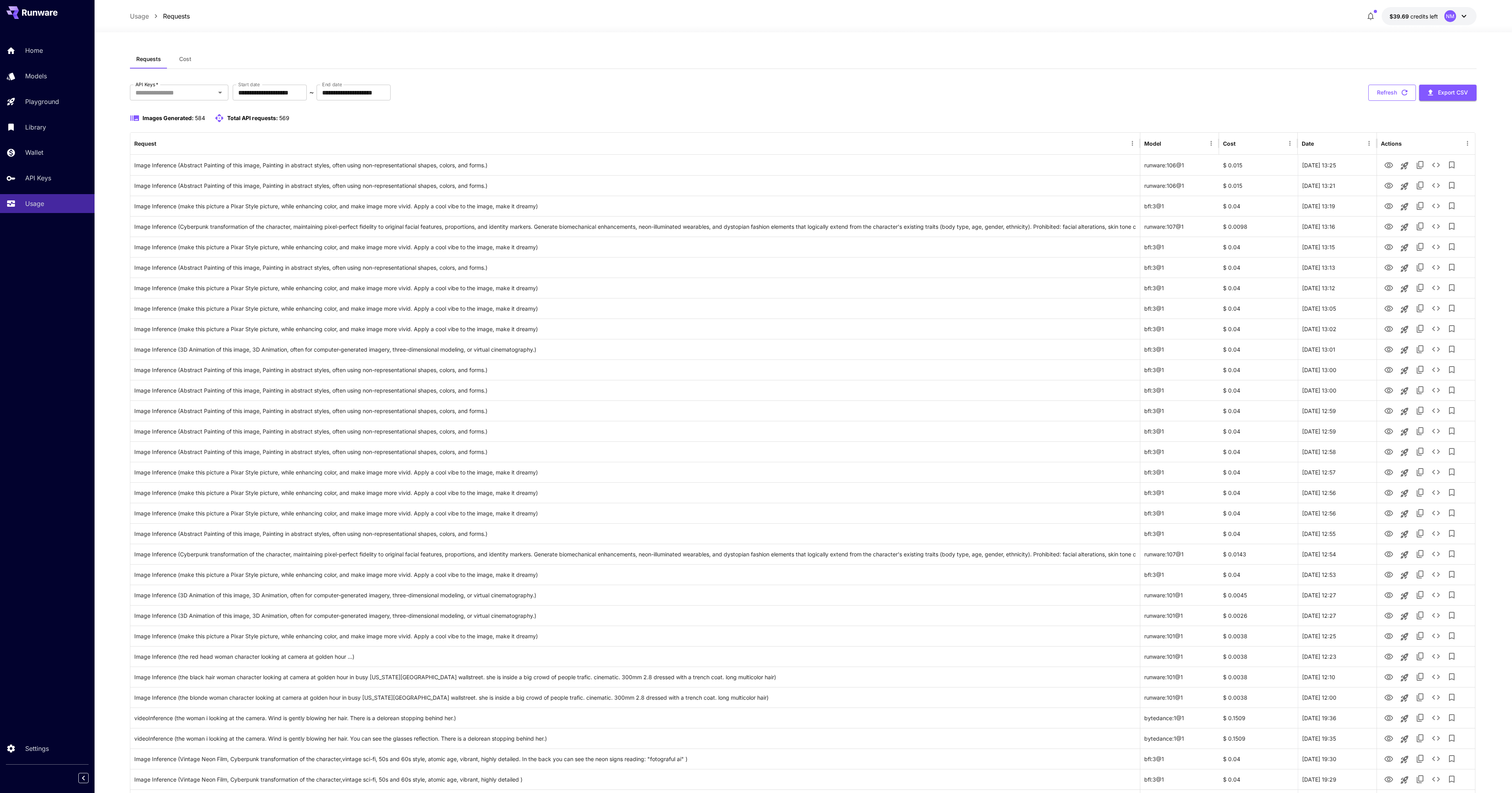
click at [1395, 95] on button "Refresh" at bounding box center [1392, 93] width 48 height 16
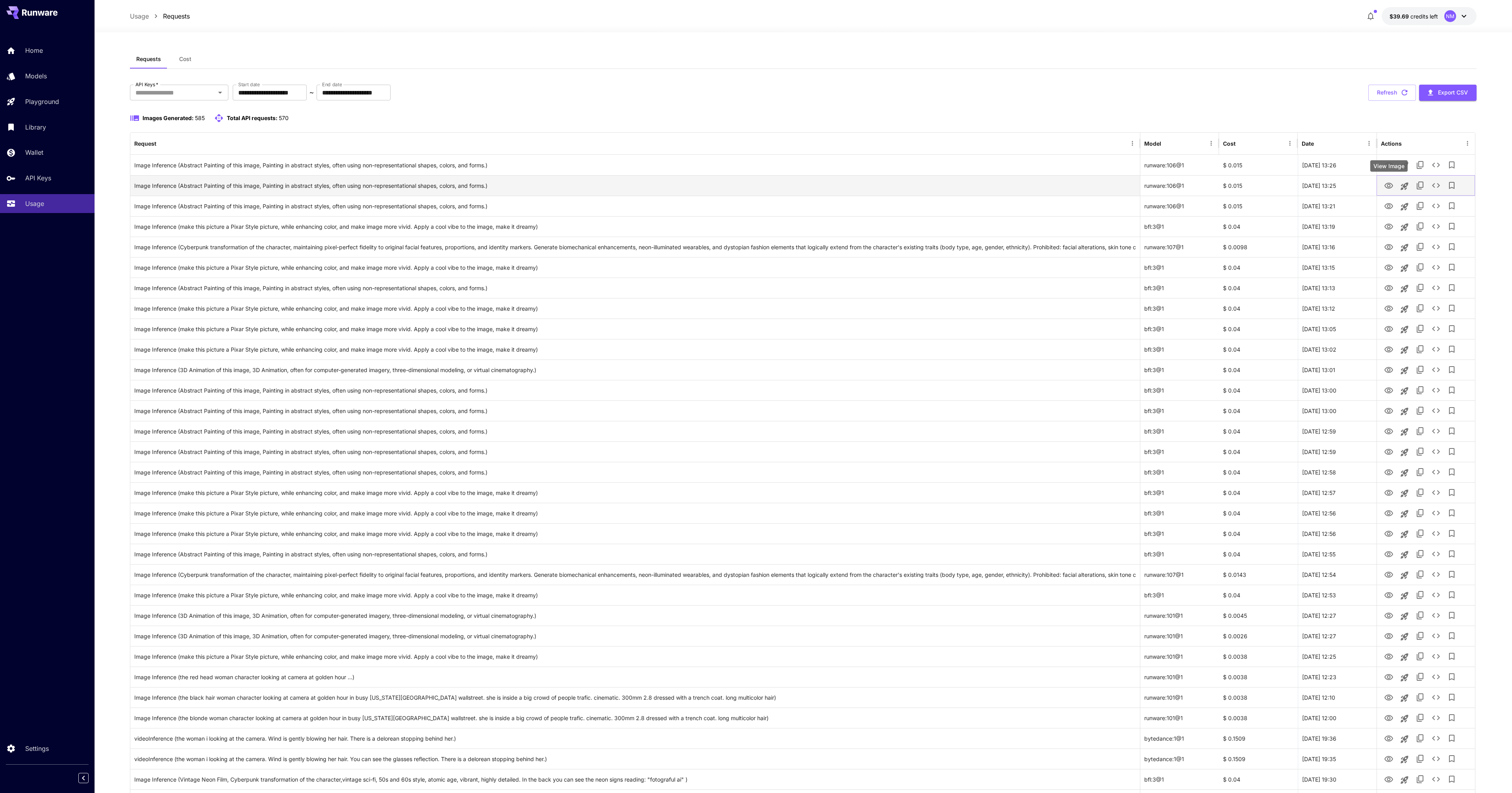
click at [1390, 186] on icon "View Image" at bounding box center [1389, 186] width 9 height 9
click at [1388, 168] on icon "View Image" at bounding box center [1389, 166] width 9 height 9
